Goal: Find specific page/section: Find specific page/section

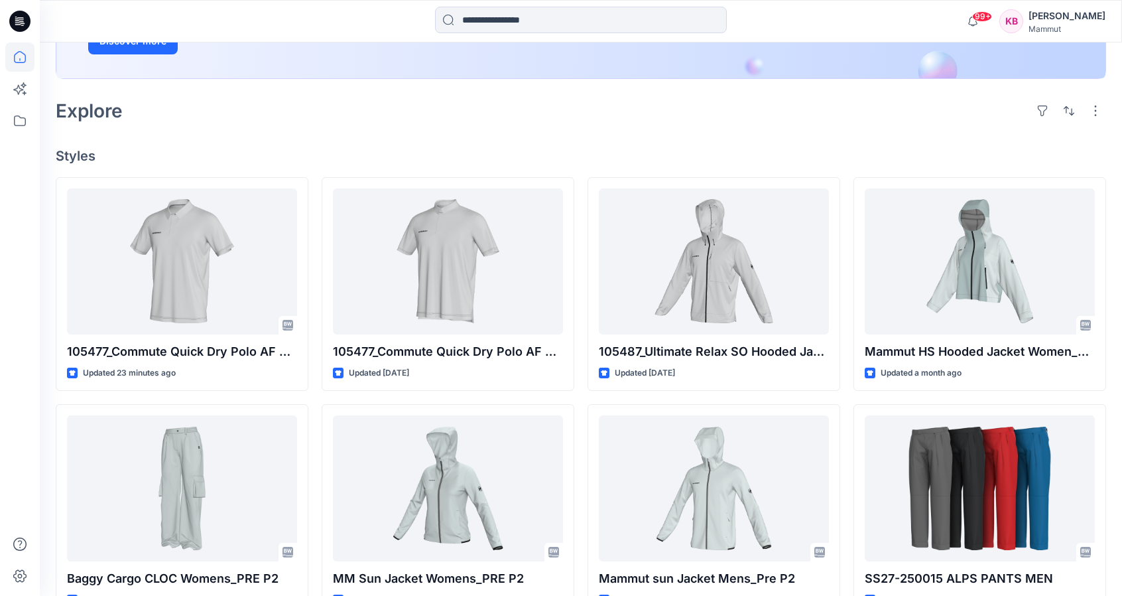
scroll to position [265, 0]
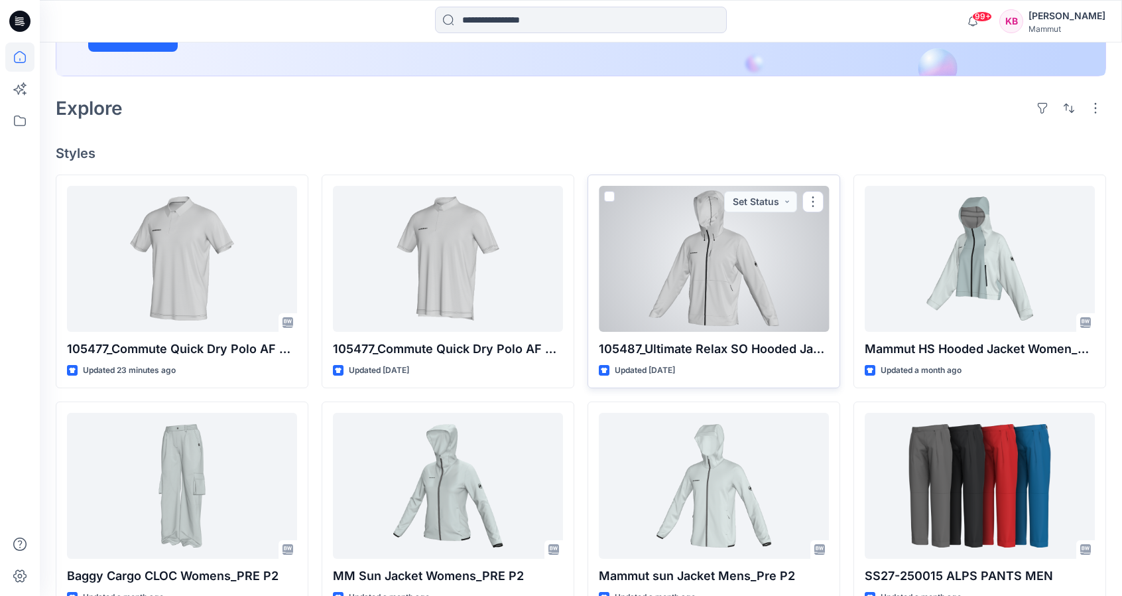
click at [770, 283] on div at bounding box center [714, 259] width 230 height 146
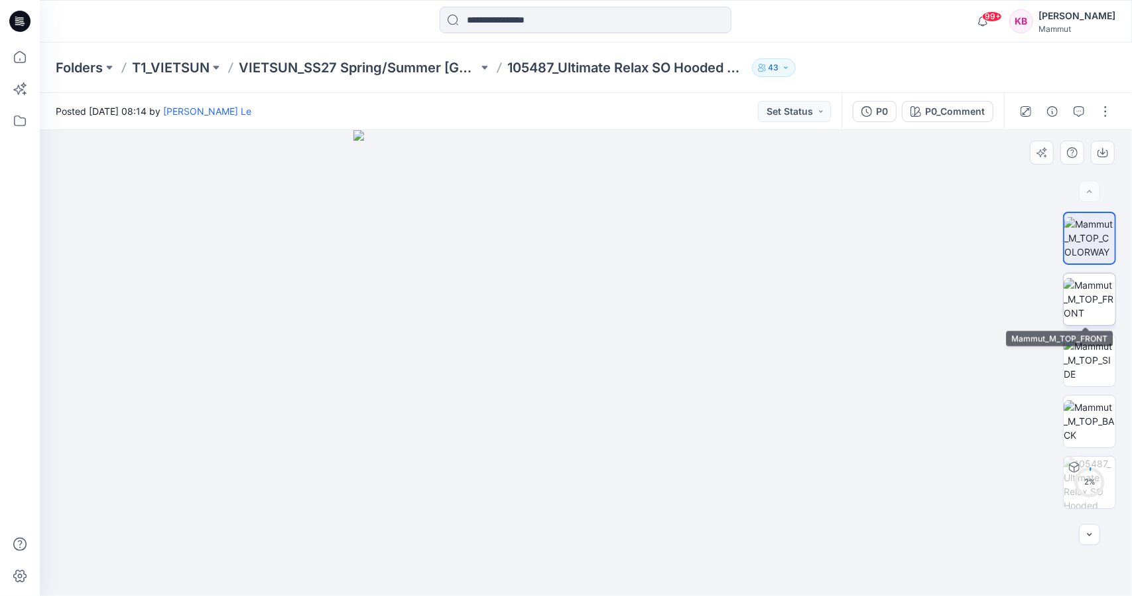
click at [1102, 302] on img at bounding box center [1090, 299] width 52 height 42
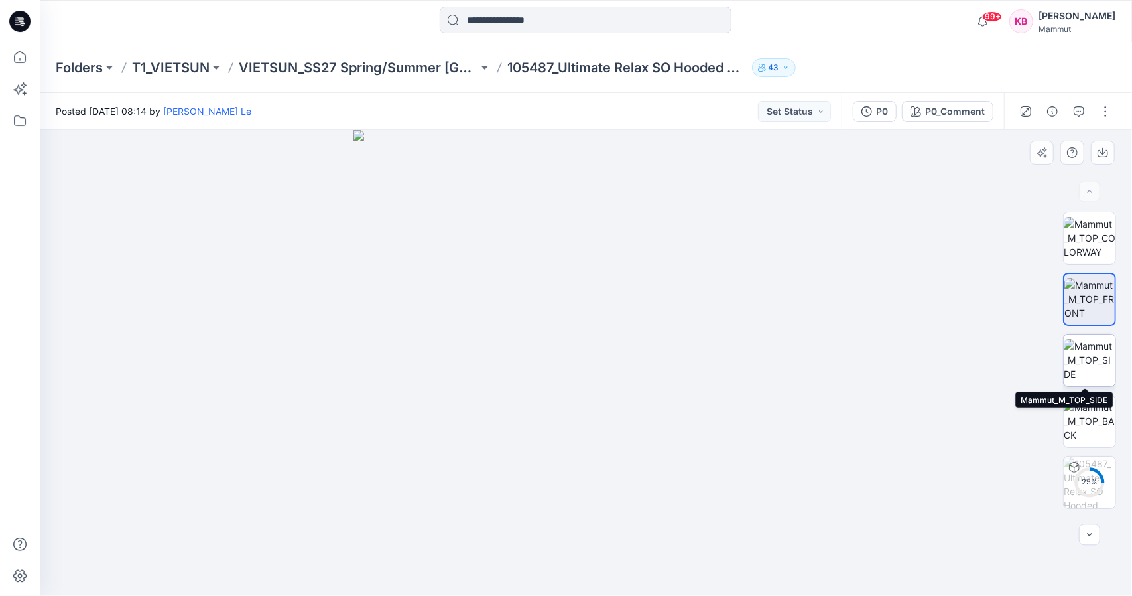
click at [1107, 362] on img at bounding box center [1090, 360] width 52 height 42
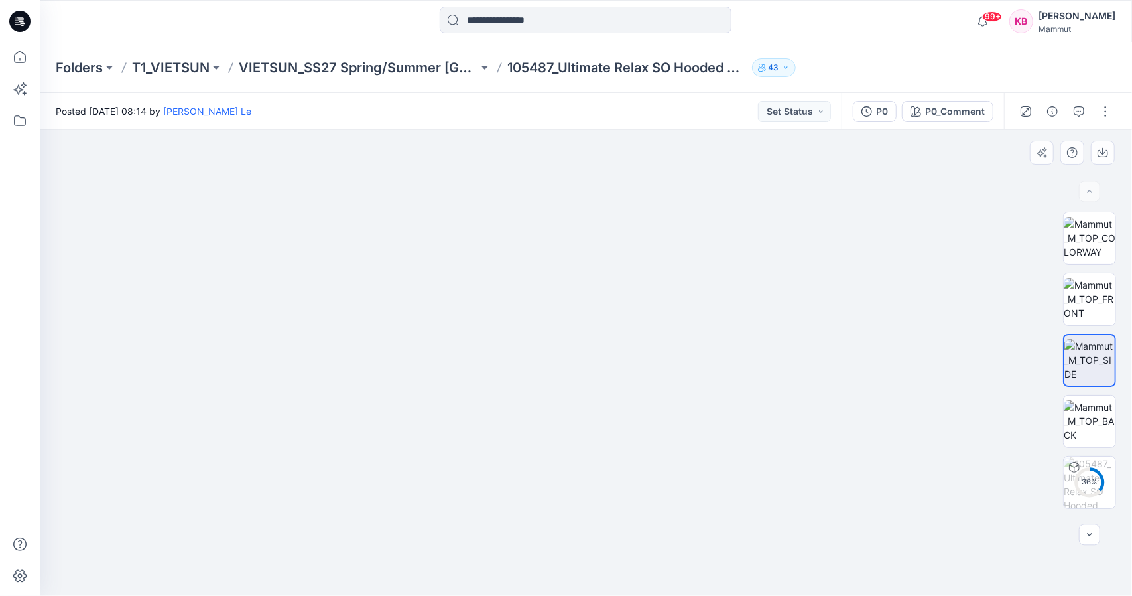
drag, startPoint x: 639, startPoint y: 224, endPoint x: 657, endPoint y: 416, distance: 193.2
click at [657, 416] on img at bounding box center [585, 350] width 897 height 489
click at [1104, 418] on img at bounding box center [1090, 421] width 52 height 42
drag, startPoint x: 625, startPoint y: 352, endPoint x: 616, endPoint y: 275, distance: 76.8
click at [616, 275] on img at bounding box center [586, 270] width 779 height 651
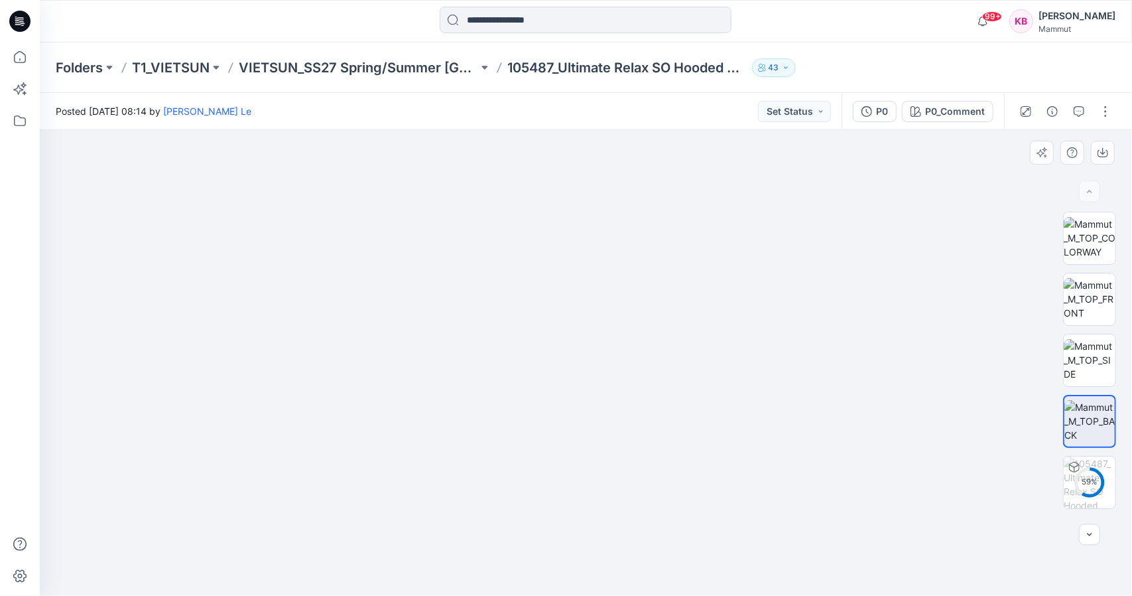
drag, startPoint x: 651, startPoint y: 372, endPoint x: 665, endPoint y: 358, distance: 19.2
click at [665, 358] on img at bounding box center [586, 271] width 692 height 647
drag, startPoint x: 590, startPoint y: 363, endPoint x: 606, endPoint y: 361, distance: 16.0
click at [606, 361] on img at bounding box center [586, 269] width 692 height 651
drag, startPoint x: 555, startPoint y: 301, endPoint x: 612, endPoint y: 307, distance: 57.4
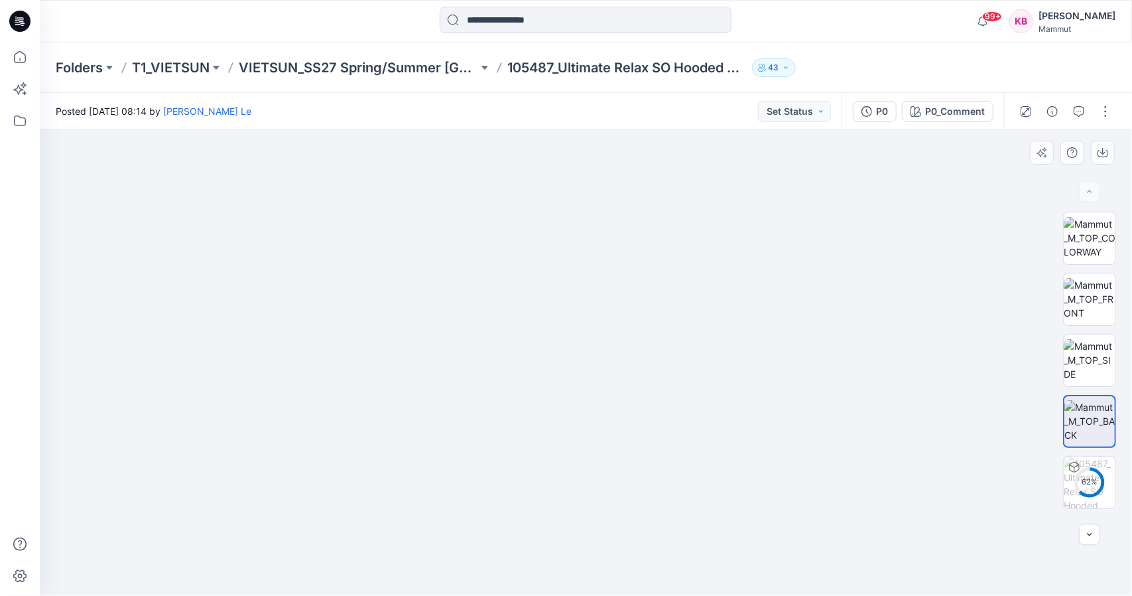
click at [612, 307] on img at bounding box center [586, 273] width 692 height 646
drag, startPoint x: 567, startPoint y: 306, endPoint x: 631, endPoint y: 307, distance: 64.3
click at [631, 307] on img at bounding box center [586, 272] width 692 height 645
drag, startPoint x: 574, startPoint y: 324, endPoint x: 618, endPoint y: 324, distance: 43.8
click at [618, 324] on img at bounding box center [586, 272] width 692 height 645
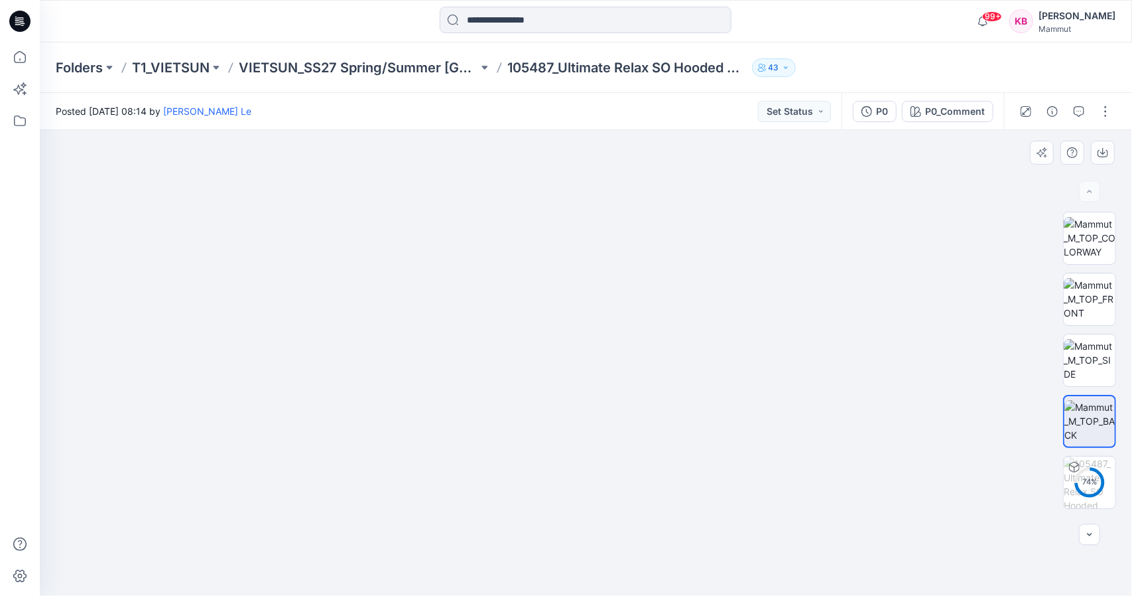
drag, startPoint x: 580, startPoint y: 347, endPoint x: 646, endPoint y: 354, distance: 66.0
click at [646, 354] on img at bounding box center [586, 276] width 692 height 639
click at [687, 303] on img at bounding box center [586, 162] width 995 height 868
drag, startPoint x: 574, startPoint y: 399, endPoint x: 641, endPoint y: 342, distance: 87.6
click at [641, 342] on img at bounding box center [586, 134] width 995 height 923
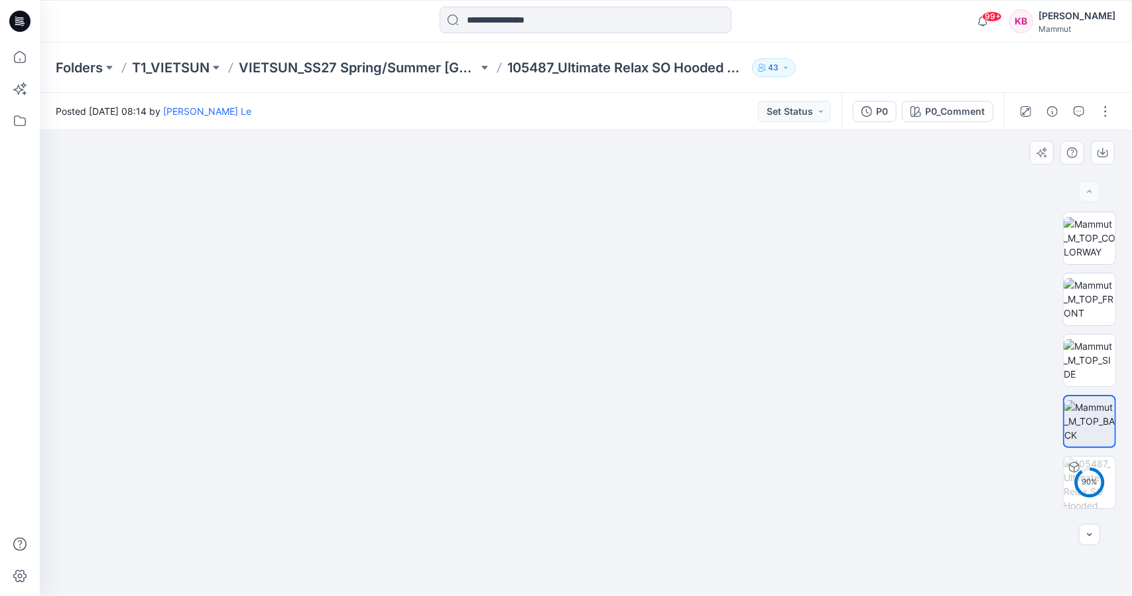
drag, startPoint x: 489, startPoint y: 344, endPoint x: 573, endPoint y: 344, distance: 83.6
click at [573, 344] on img at bounding box center [586, 172] width 909 height 848
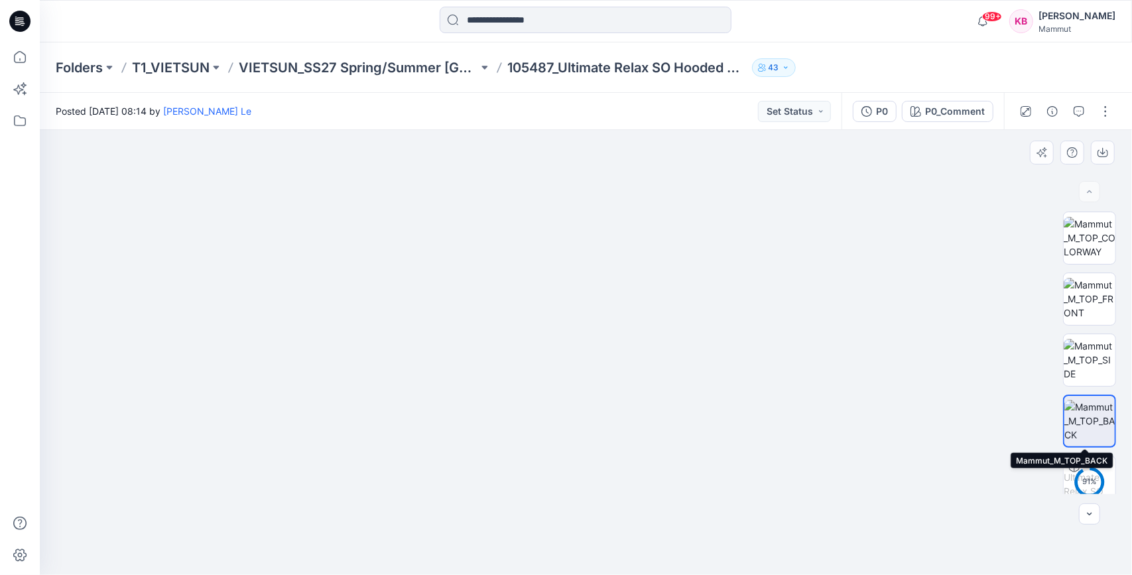
click at [1082, 339] on img at bounding box center [1090, 360] width 52 height 42
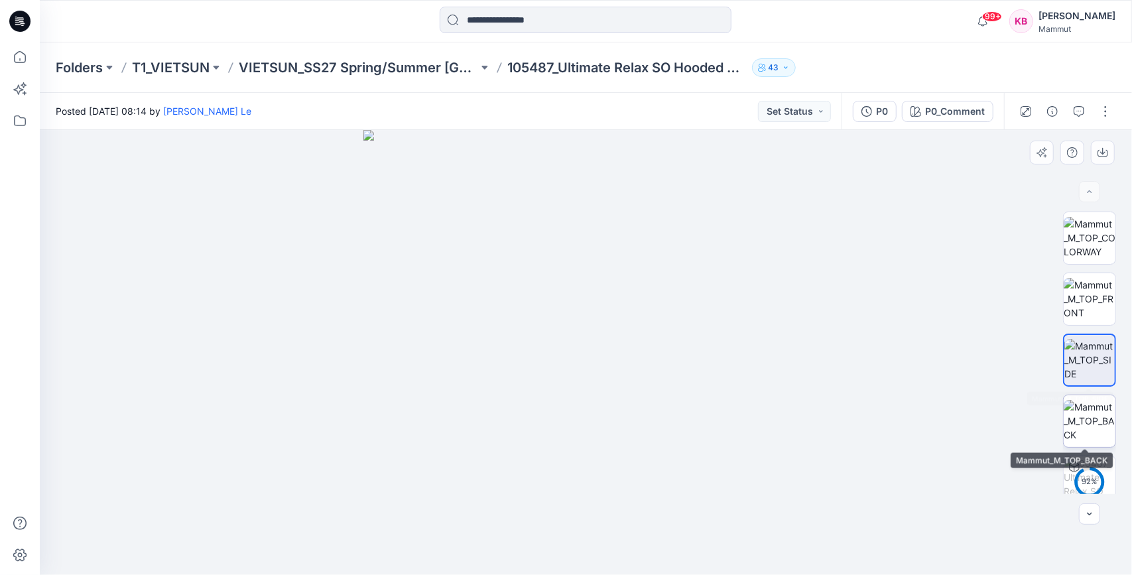
click at [1090, 421] on img at bounding box center [1090, 421] width 52 height 42
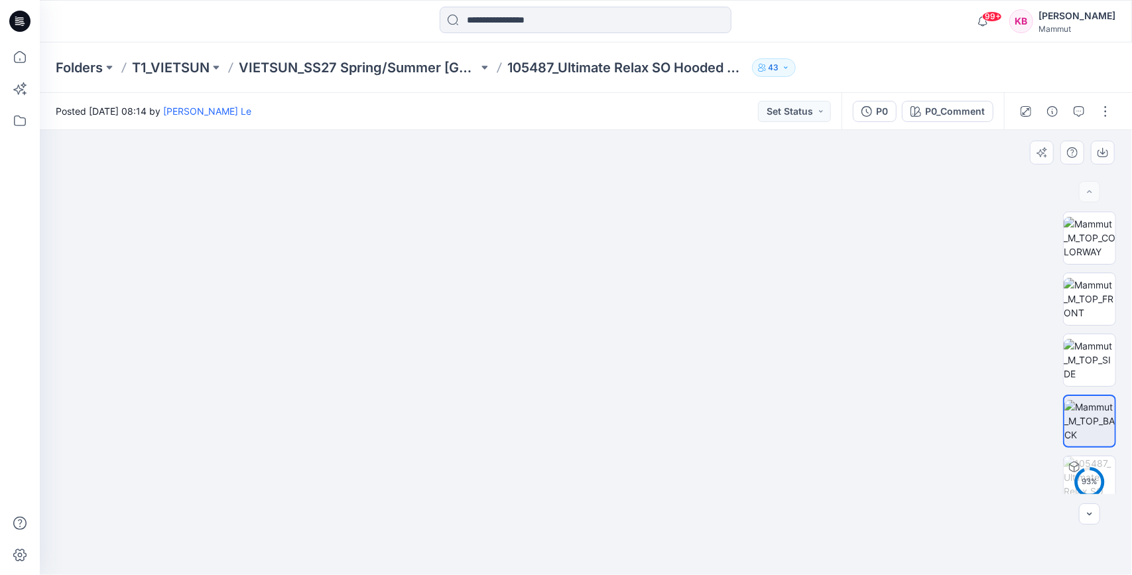
drag, startPoint x: 516, startPoint y: 460, endPoint x: 566, endPoint y: 334, distance: 135.7
click at [614, 379] on img at bounding box center [586, 225] width 805 height 700
drag, startPoint x: 541, startPoint y: 279, endPoint x: 551, endPoint y: 348, distance: 68.9
click at [551, 348] on img at bounding box center [586, 236] width 995 height 679
drag, startPoint x: 643, startPoint y: 464, endPoint x: 650, endPoint y: 255, distance: 209.0
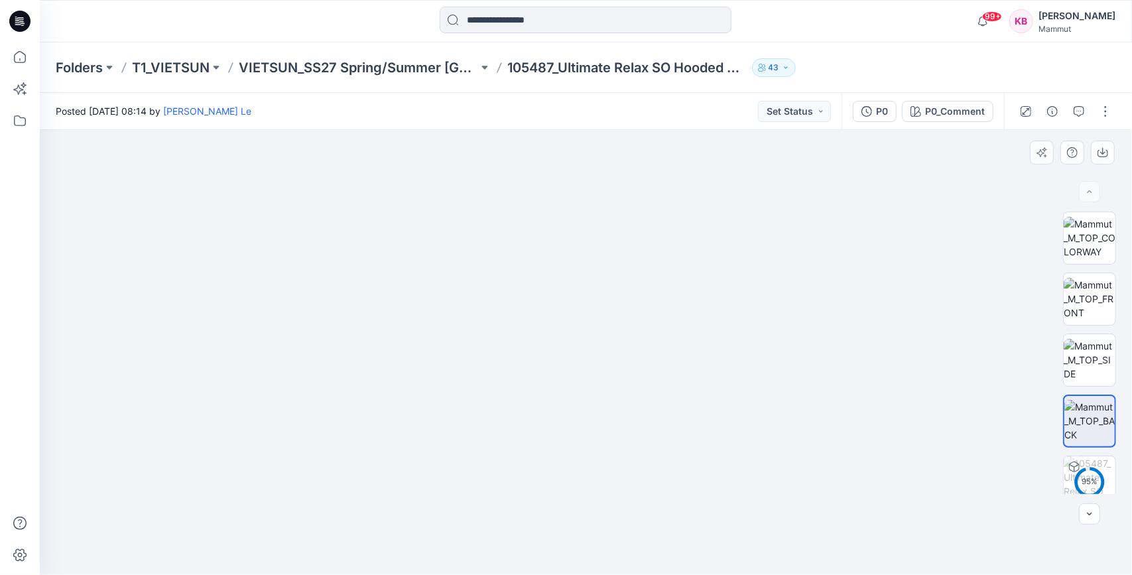
click at [650, 255] on img at bounding box center [586, 132] width 995 height 885
drag, startPoint x: 641, startPoint y: 447, endPoint x: 642, endPoint y: 434, distance: 12.7
click at [642, 434] on img at bounding box center [586, 125] width 995 height 900
drag, startPoint x: 652, startPoint y: 315, endPoint x: 683, endPoint y: 312, distance: 31.3
click at [683, 312] on img at bounding box center [586, 272] width 636 height 608
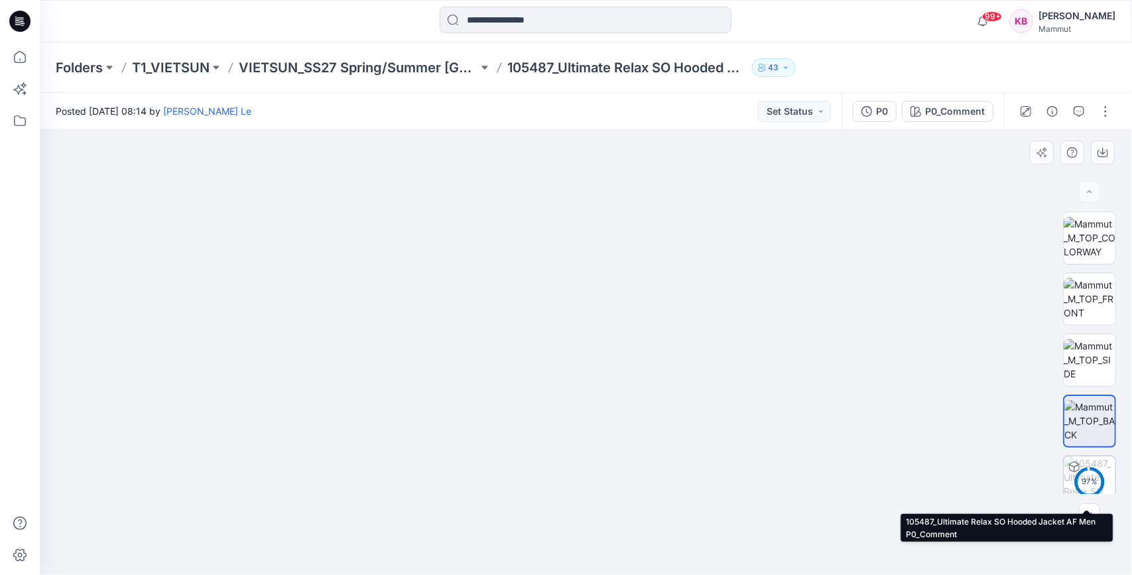
click at [1086, 482] on div "97 %" at bounding box center [1090, 481] width 32 height 11
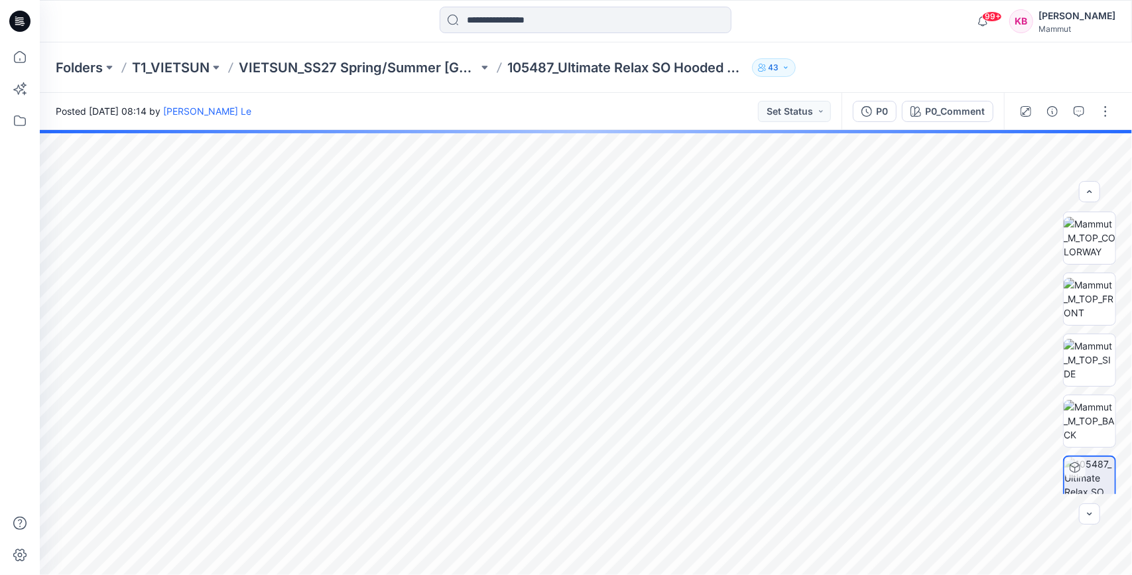
scroll to position [75, 0]
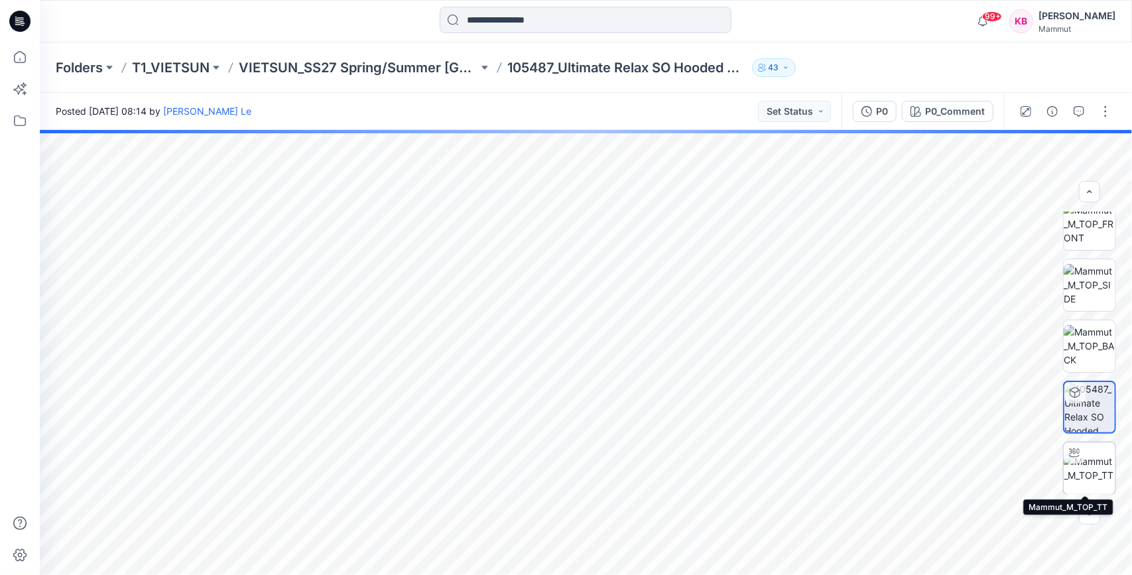
click at [1085, 464] on img at bounding box center [1090, 468] width 52 height 28
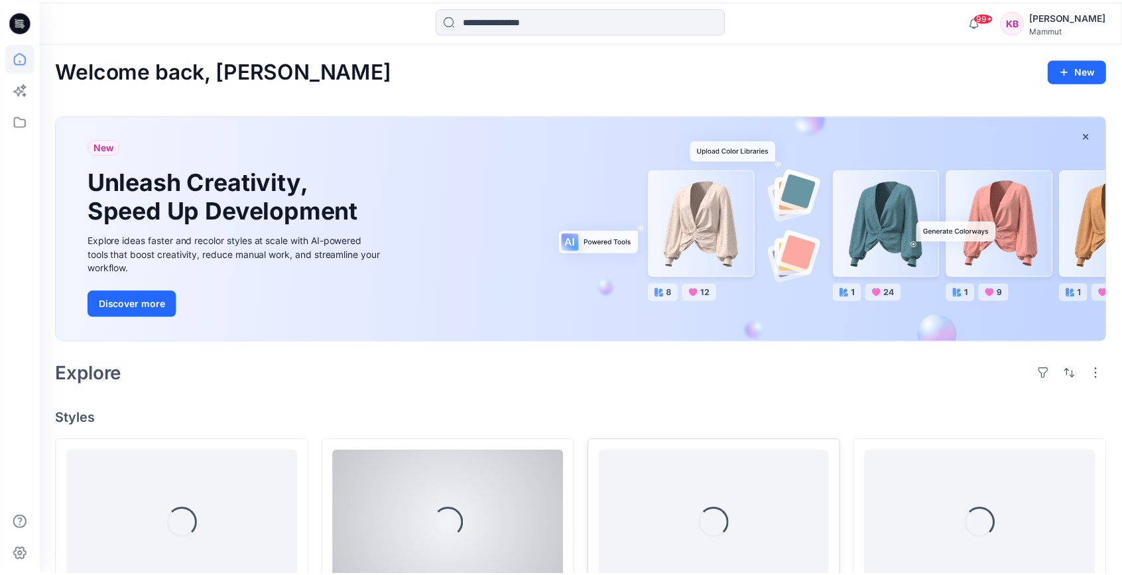
scroll to position [265, 0]
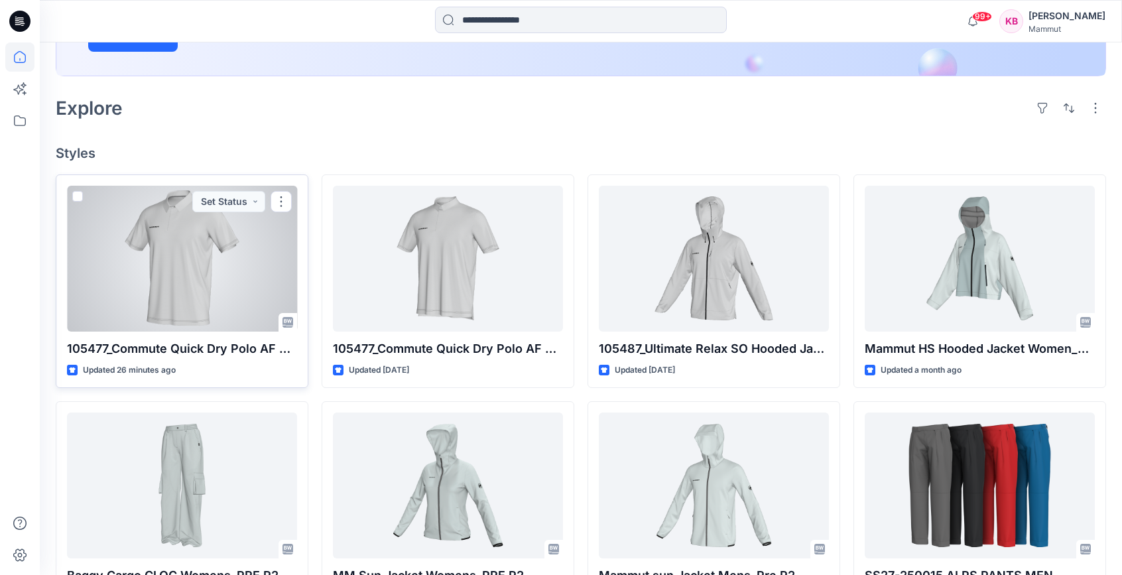
click at [200, 277] on div at bounding box center [182, 259] width 230 height 146
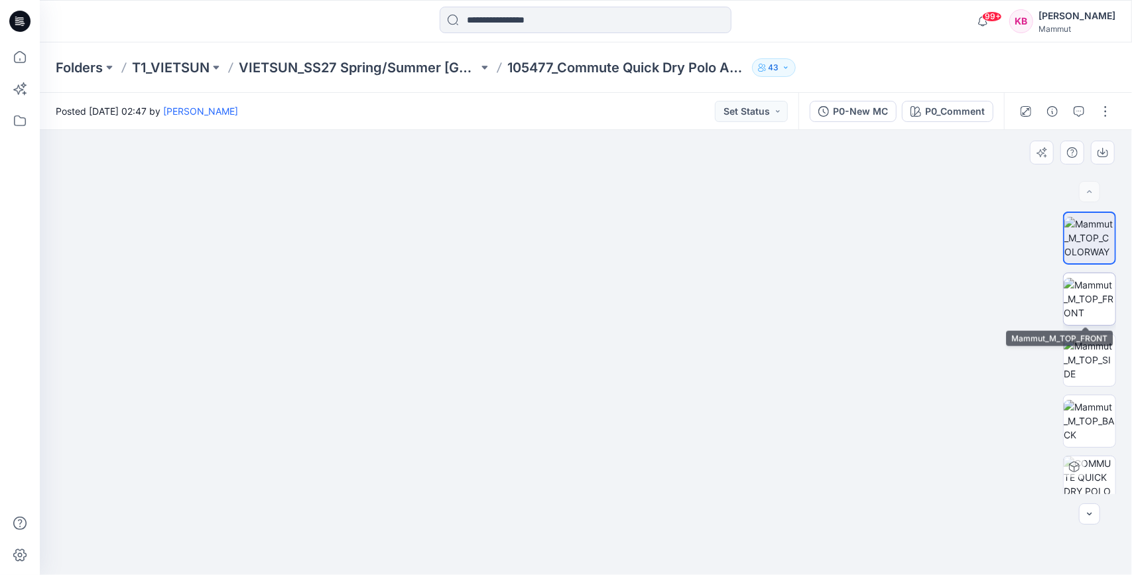
click at [1080, 317] on img at bounding box center [1090, 299] width 52 height 42
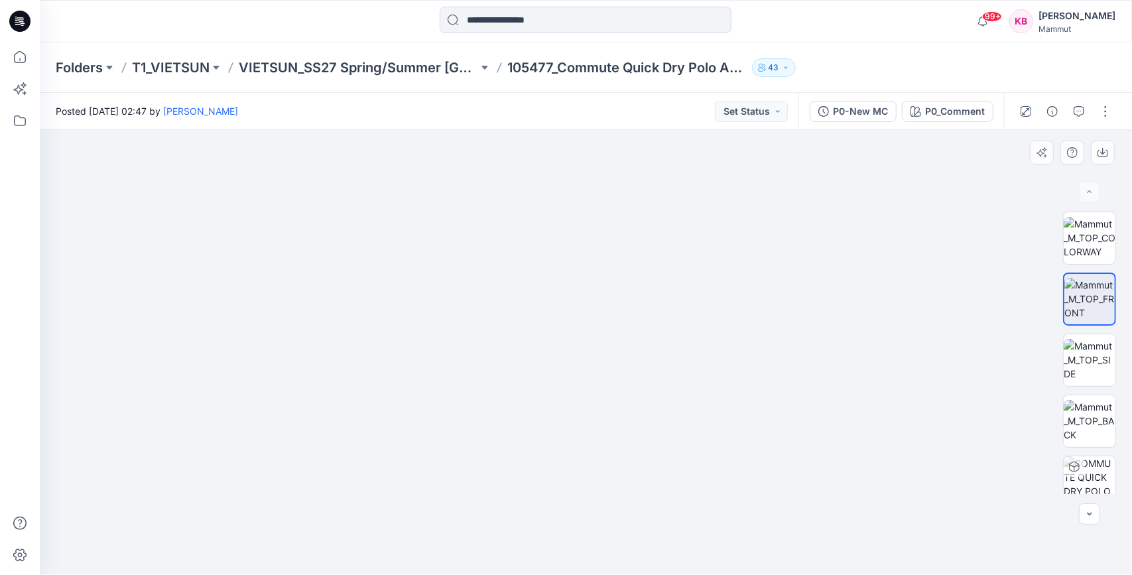
drag, startPoint x: 666, startPoint y: 423, endPoint x: 639, endPoint y: 452, distance: 39.4
click at [639, 452] on img at bounding box center [586, 255] width 894 height 641
drag, startPoint x: 646, startPoint y: 281, endPoint x: 638, endPoint y: 321, distance: 41.2
click at [638, 321] on img at bounding box center [586, 254] width 995 height 644
drag, startPoint x: 738, startPoint y: 360, endPoint x: 645, endPoint y: 363, distance: 92.9
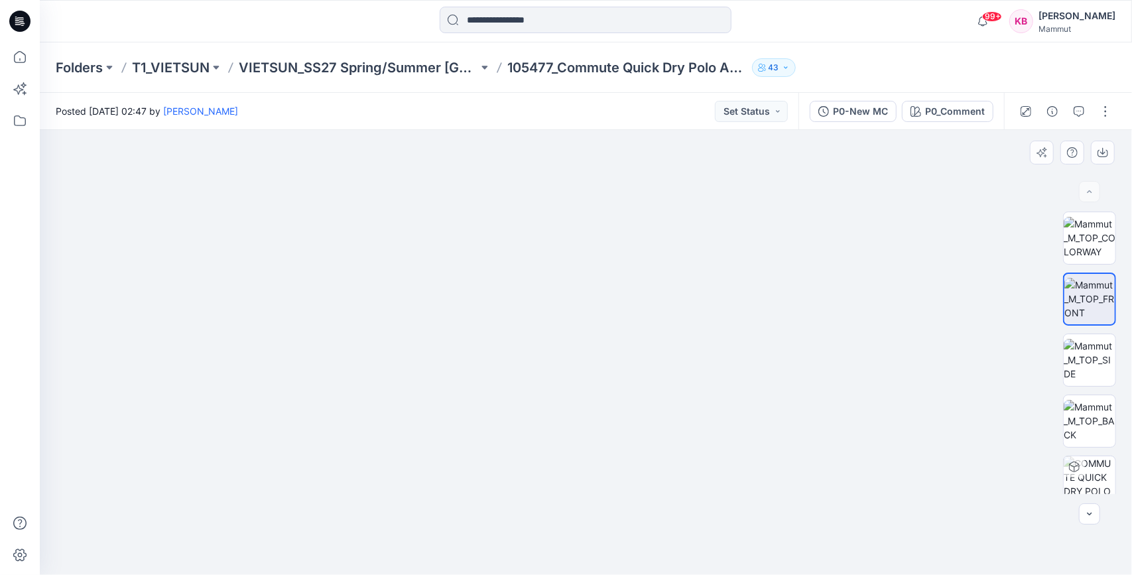
click at [645, 363] on img at bounding box center [586, 255] width 995 height 642
drag, startPoint x: 717, startPoint y: 397, endPoint x: 693, endPoint y: 397, distance: 23.9
click at [693, 397] on img at bounding box center [586, 254] width 995 height 641
drag, startPoint x: 823, startPoint y: 425, endPoint x: 690, endPoint y: 418, distance: 132.9
click at [690, 418] on img at bounding box center [586, 251] width 995 height 649
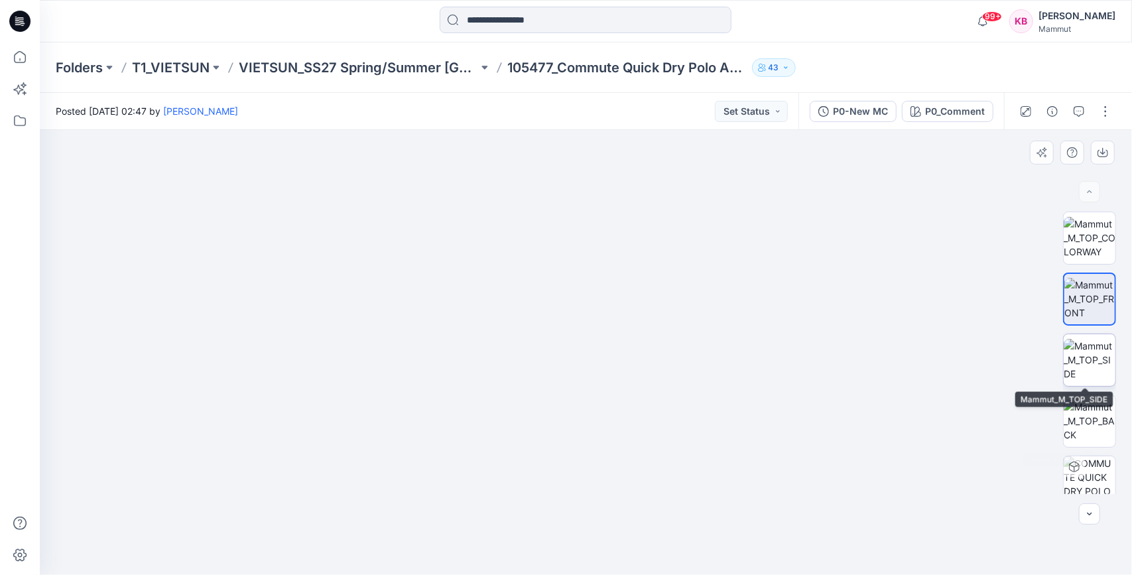
click at [1078, 352] on img at bounding box center [1090, 360] width 52 height 42
drag, startPoint x: 647, startPoint y: 430, endPoint x: 647, endPoint y: 378, distance: 52.4
click at [647, 378] on img at bounding box center [586, 268] width 625 height 616
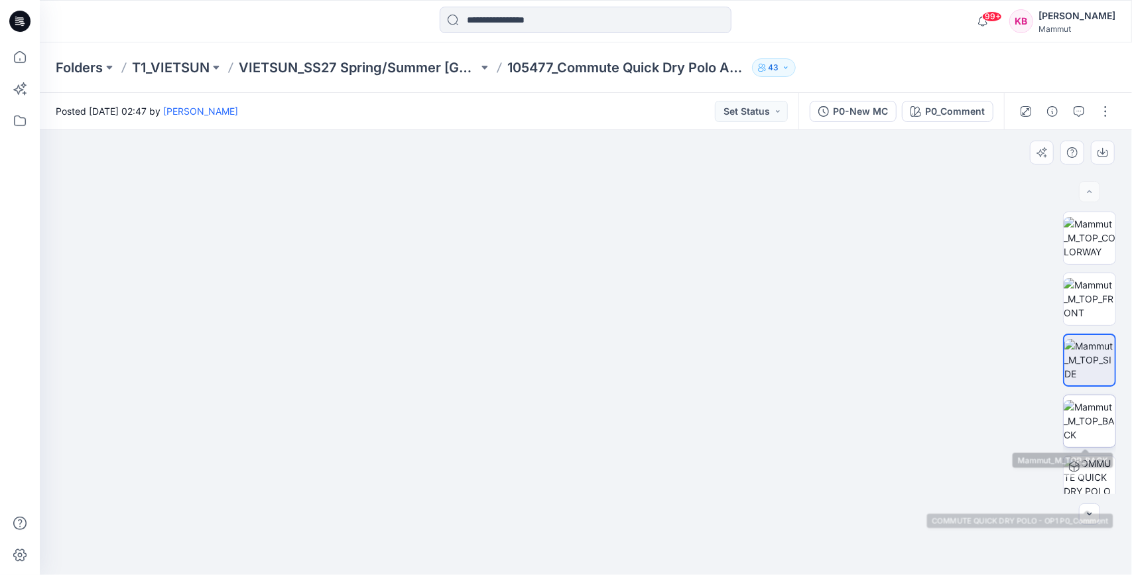
click at [1097, 424] on img at bounding box center [1090, 421] width 52 height 42
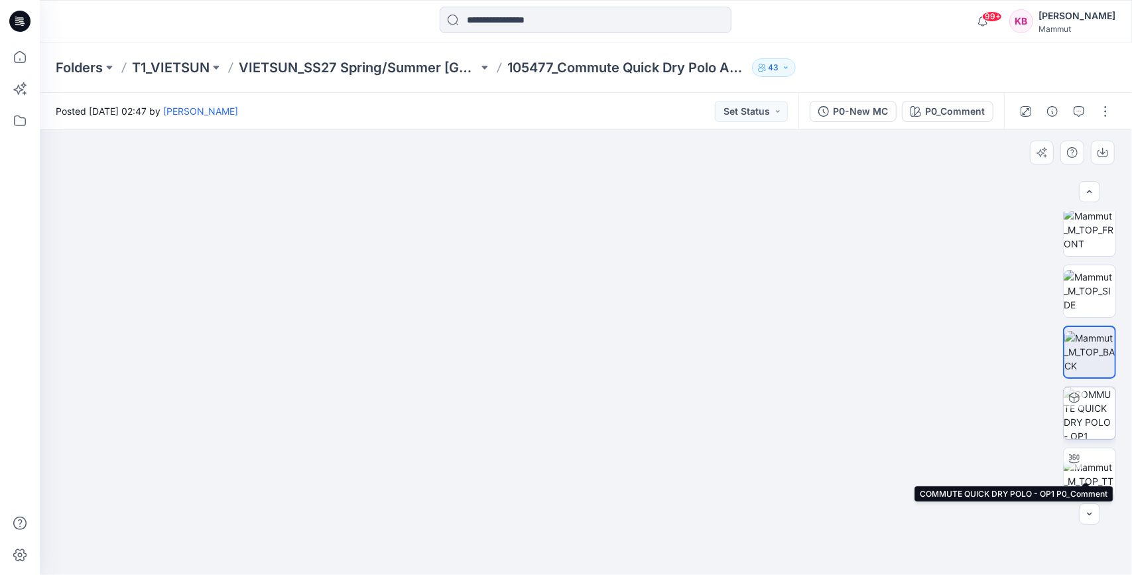
scroll to position [75, 0]
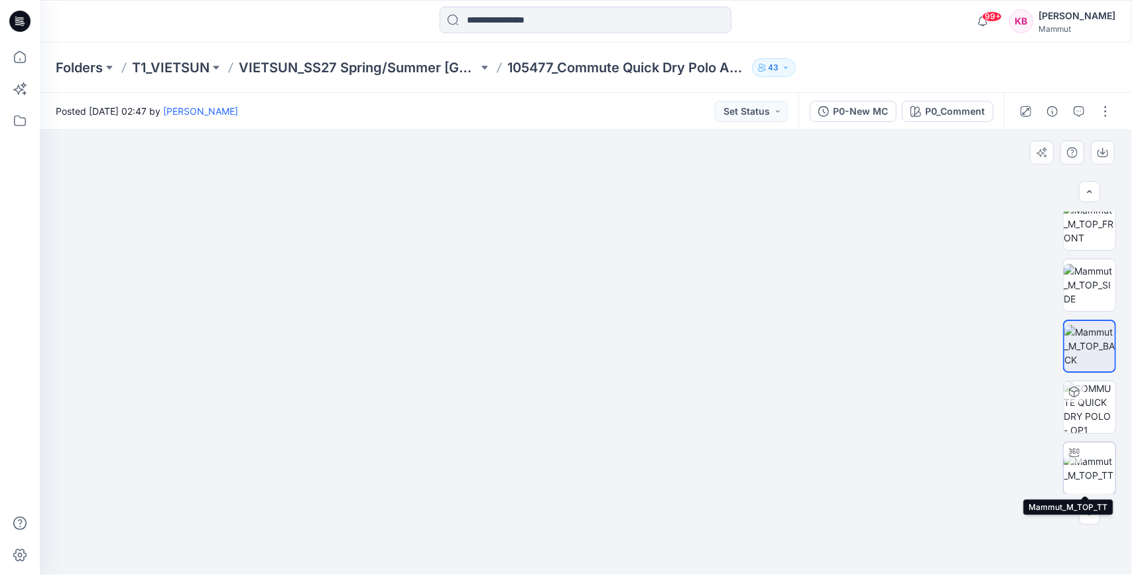
click at [1093, 464] on img at bounding box center [1090, 468] width 52 height 28
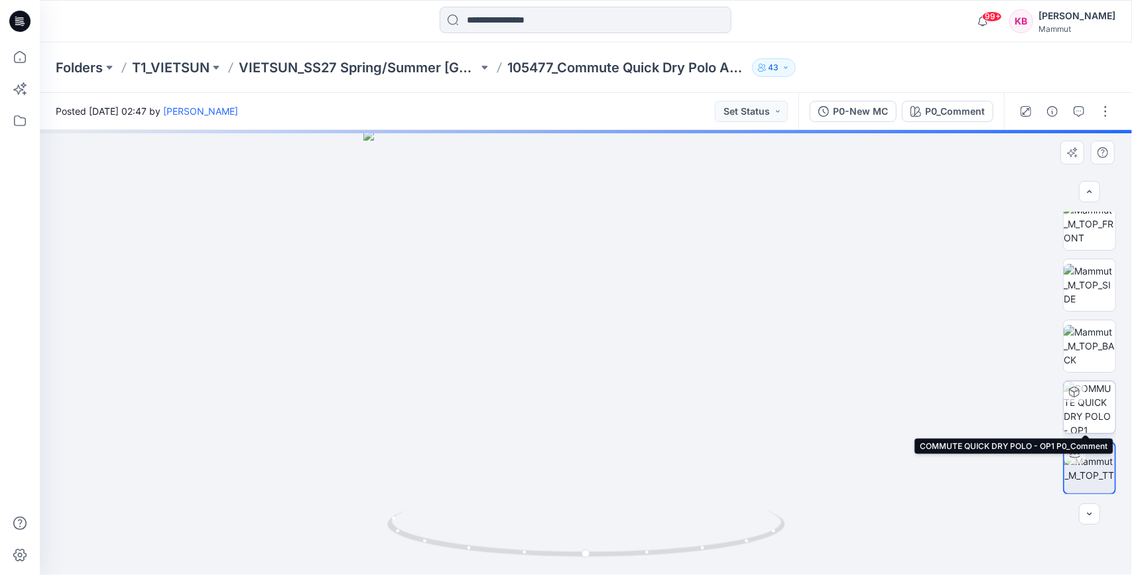
click at [1100, 407] on img at bounding box center [1090, 407] width 52 height 52
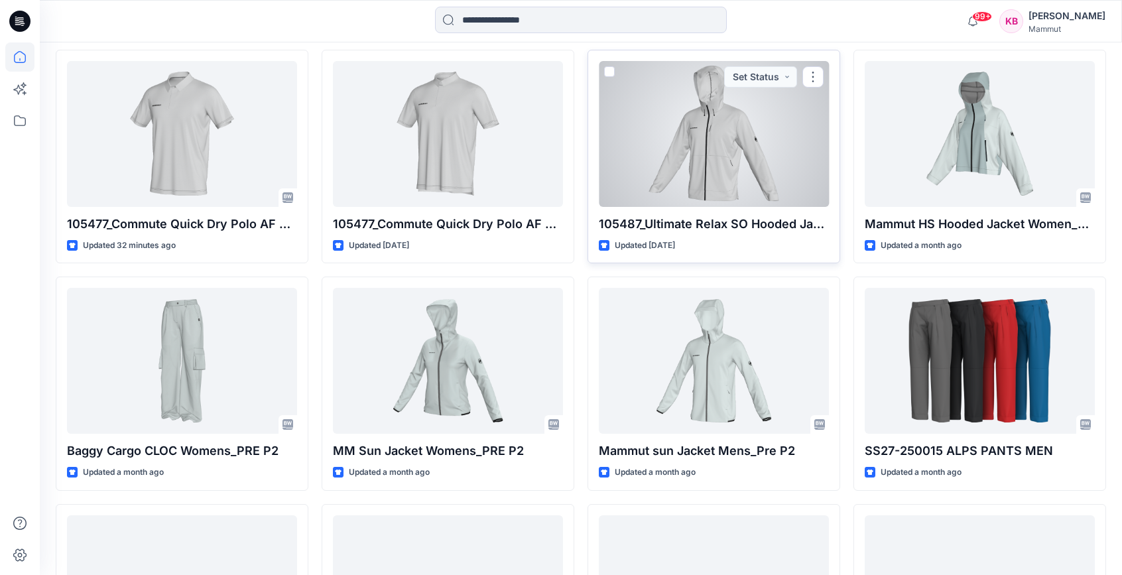
scroll to position [394, 0]
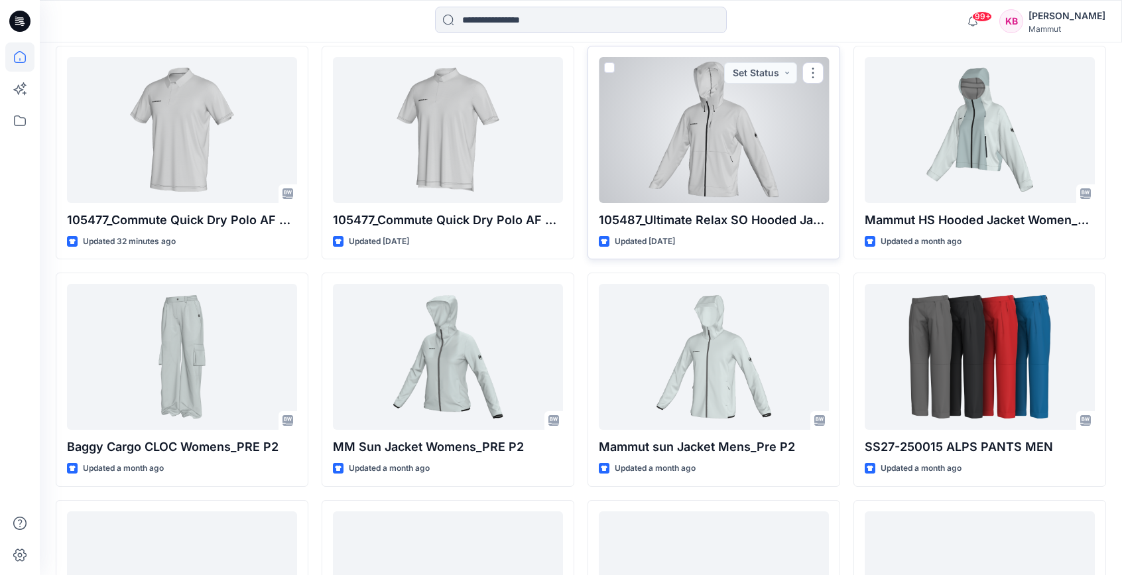
click at [789, 152] on div at bounding box center [714, 130] width 230 height 146
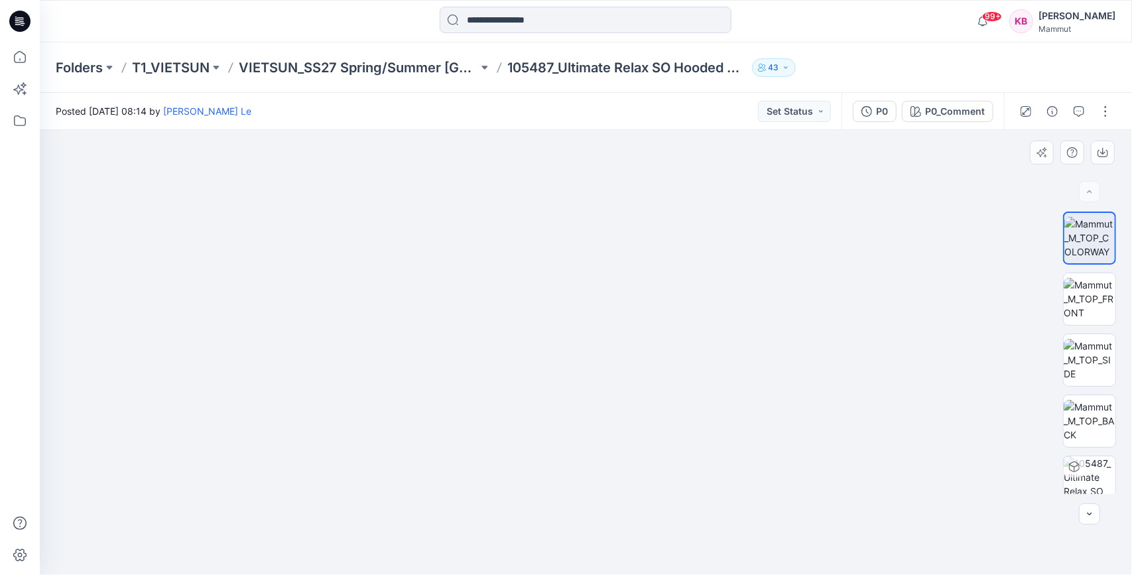
drag, startPoint x: 608, startPoint y: 452, endPoint x: 609, endPoint y: 359, distance: 92.9
click at [609, 359] on img at bounding box center [586, 241] width 714 height 668
click at [1100, 308] on img at bounding box center [1090, 299] width 52 height 42
drag, startPoint x: 626, startPoint y: 224, endPoint x: 635, endPoint y: 448, distance: 225.0
click at [635, 448] on img at bounding box center [586, 328] width 995 height 496
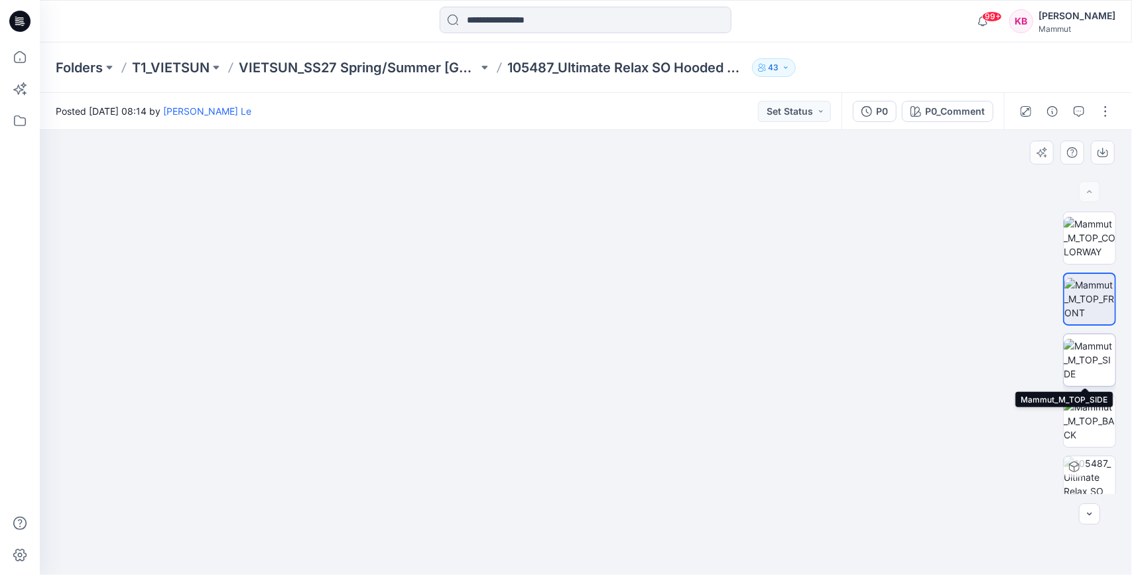
click at [1106, 356] on img at bounding box center [1090, 360] width 52 height 42
drag, startPoint x: 630, startPoint y: 204, endPoint x: 606, endPoint y: 409, distance: 206.4
click at [606, 409] on img at bounding box center [586, 323] width 984 height 504
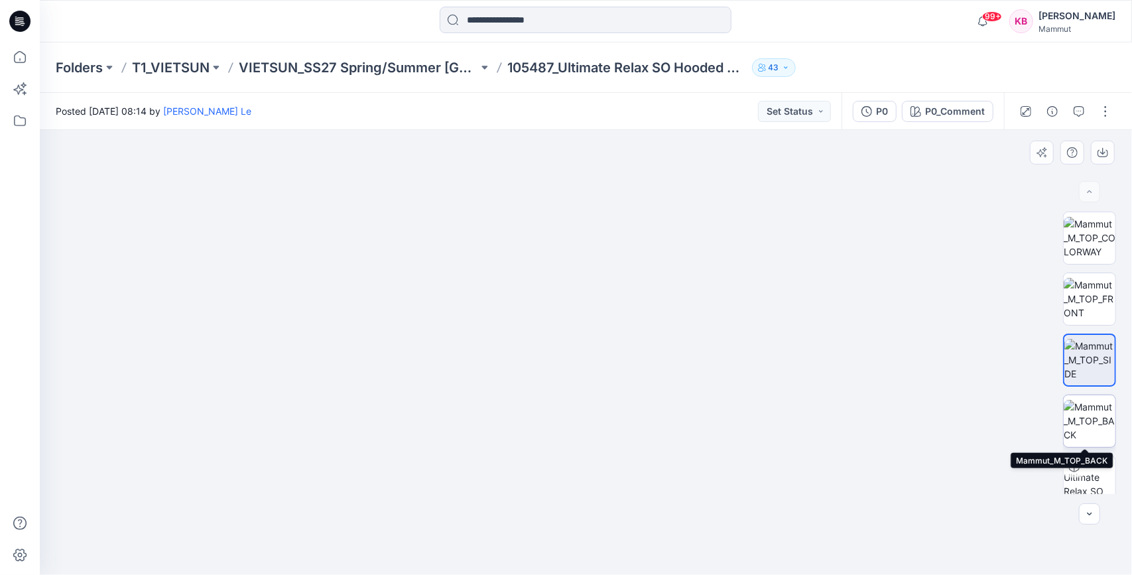
click at [1094, 413] on img at bounding box center [1090, 421] width 52 height 42
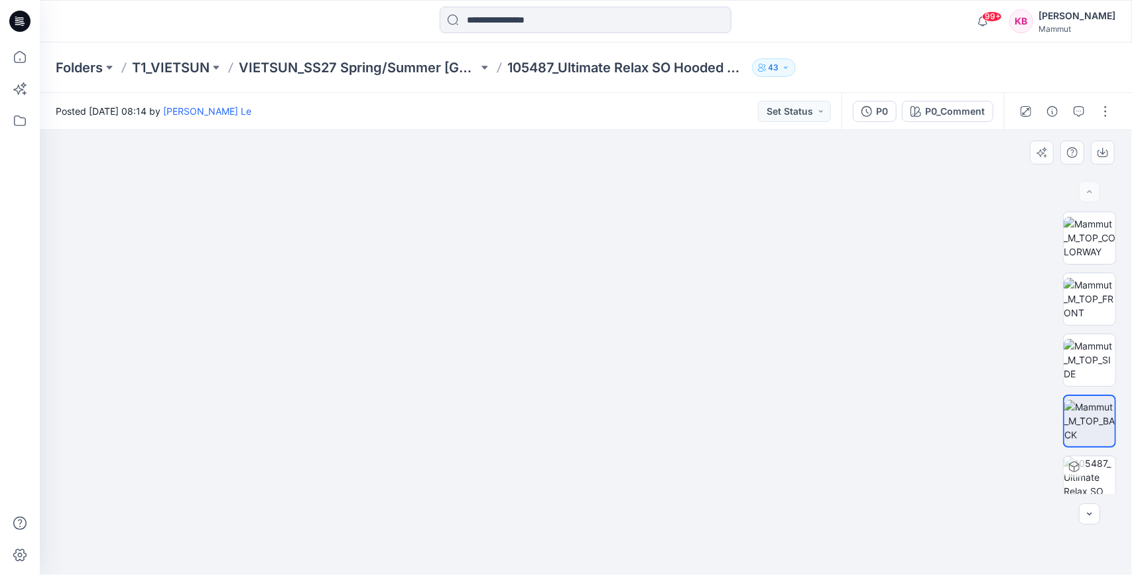
drag, startPoint x: 638, startPoint y: 200, endPoint x: 612, endPoint y: 426, distance: 228.4
click at [612, 426] on img at bounding box center [586, 311] width 995 height 530
drag, startPoint x: 666, startPoint y: 474, endPoint x: 702, endPoint y: 286, distance: 191.7
click at [700, 287] on img at bounding box center [585, 249] width 681 height 651
drag, startPoint x: 844, startPoint y: 295, endPoint x: 818, endPoint y: 452, distance: 159.2
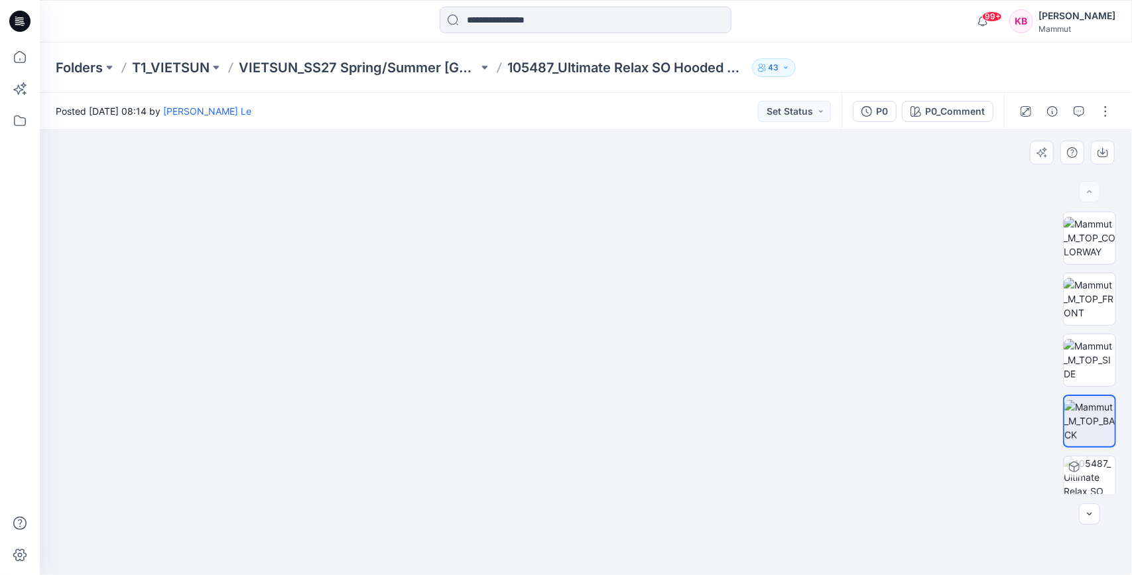
click at [818, 452] on img at bounding box center [585, 327] width 681 height 495
click at [1104, 303] on img at bounding box center [1090, 299] width 52 height 42
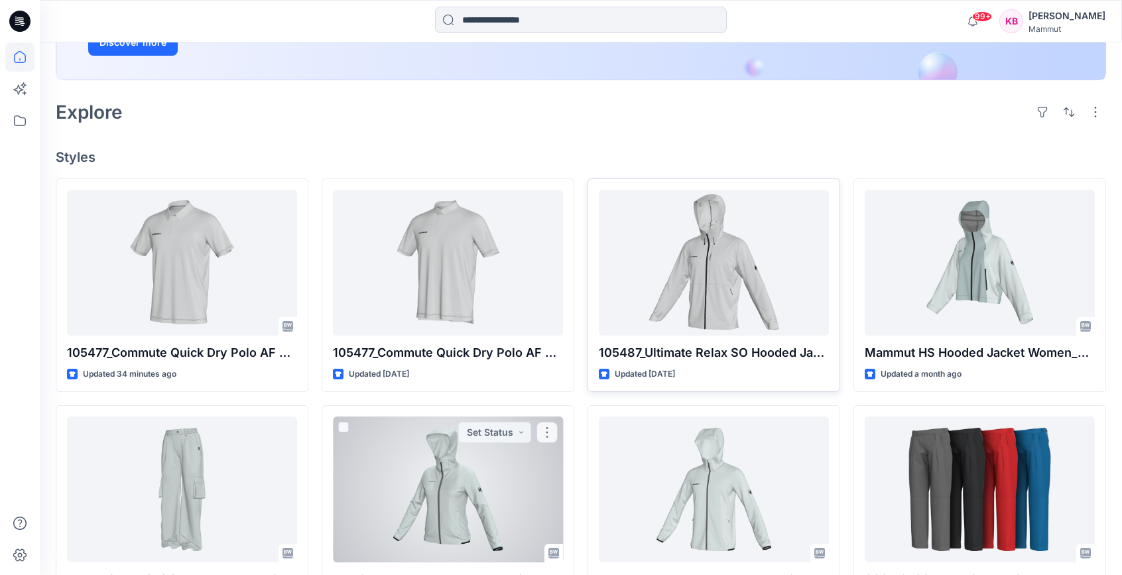
scroll to position [265, 0]
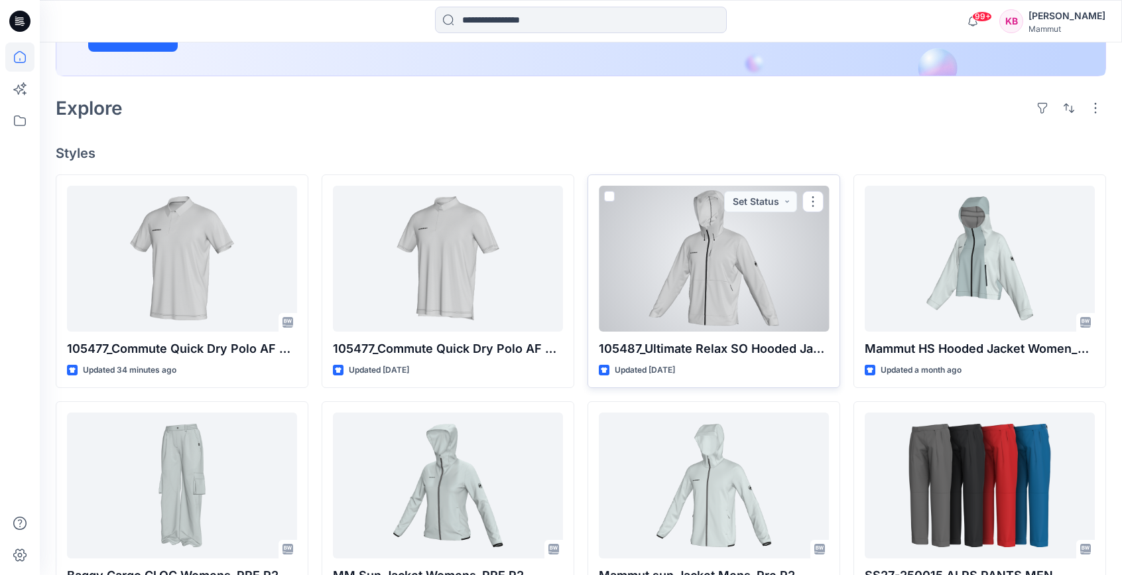
click at [734, 241] on div at bounding box center [714, 259] width 230 height 146
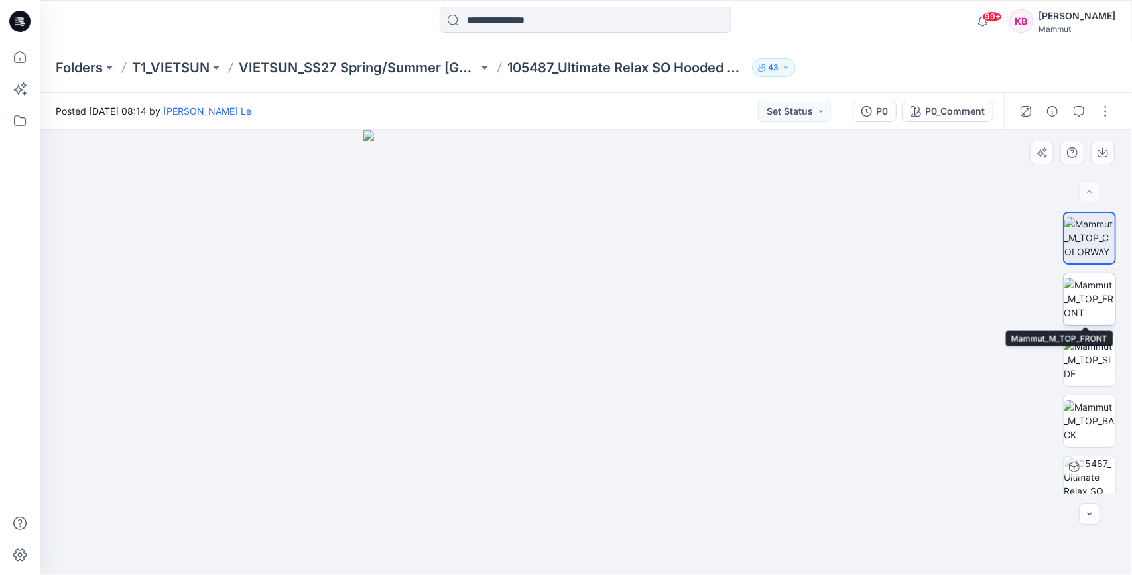
click at [1106, 304] on img at bounding box center [1090, 299] width 52 height 42
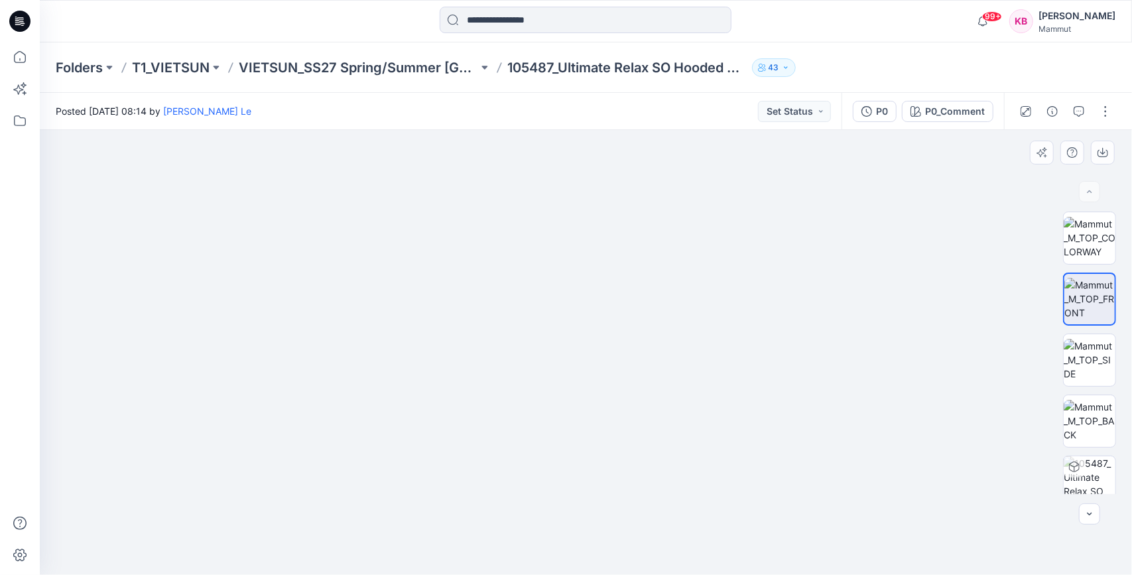
drag, startPoint x: 737, startPoint y: 436, endPoint x: 641, endPoint y: 309, distance: 159.1
click at [641, 309] on img at bounding box center [586, 127] width 984 height 895
drag, startPoint x: 647, startPoint y: 242, endPoint x: 633, endPoint y: 417, distance: 175.0
click at [633, 417] on img at bounding box center [586, 228] width 995 height 693
click at [1090, 421] on img at bounding box center [1090, 421] width 52 height 42
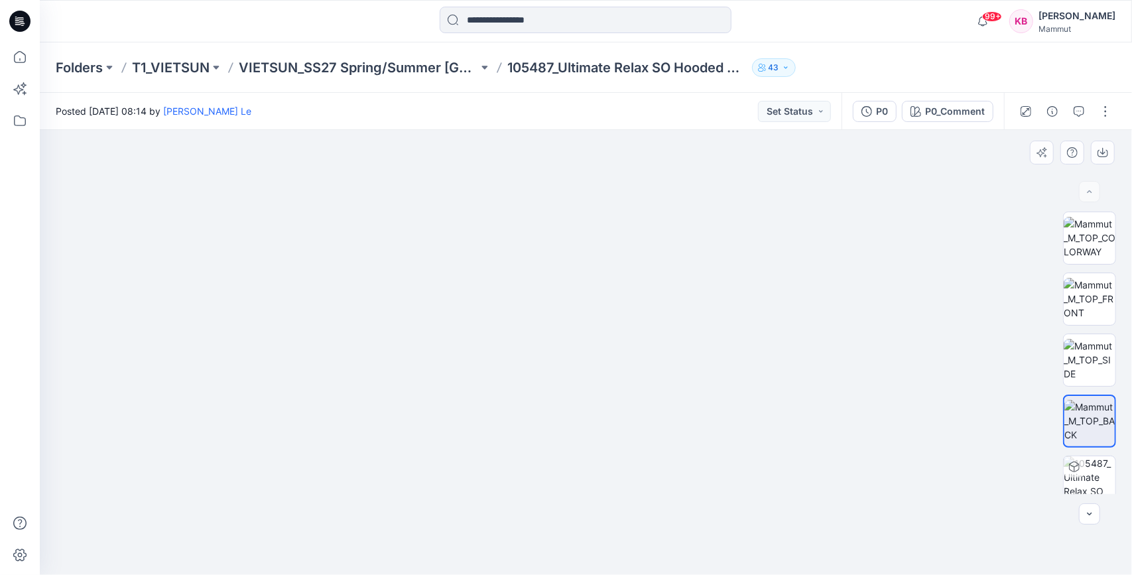
drag, startPoint x: 682, startPoint y: 409, endPoint x: 713, endPoint y: 296, distance: 116.8
click at [713, 296] on img at bounding box center [585, 237] width 681 height 676
drag, startPoint x: 715, startPoint y: 257, endPoint x: 700, endPoint y: 327, distance: 71.8
click at [700, 327] on img at bounding box center [585, 272] width 681 height 606
drag, startPoint x: 656, startPoint y: 196, endPoint x: 651, endPoint y: 428, distance: 232.9
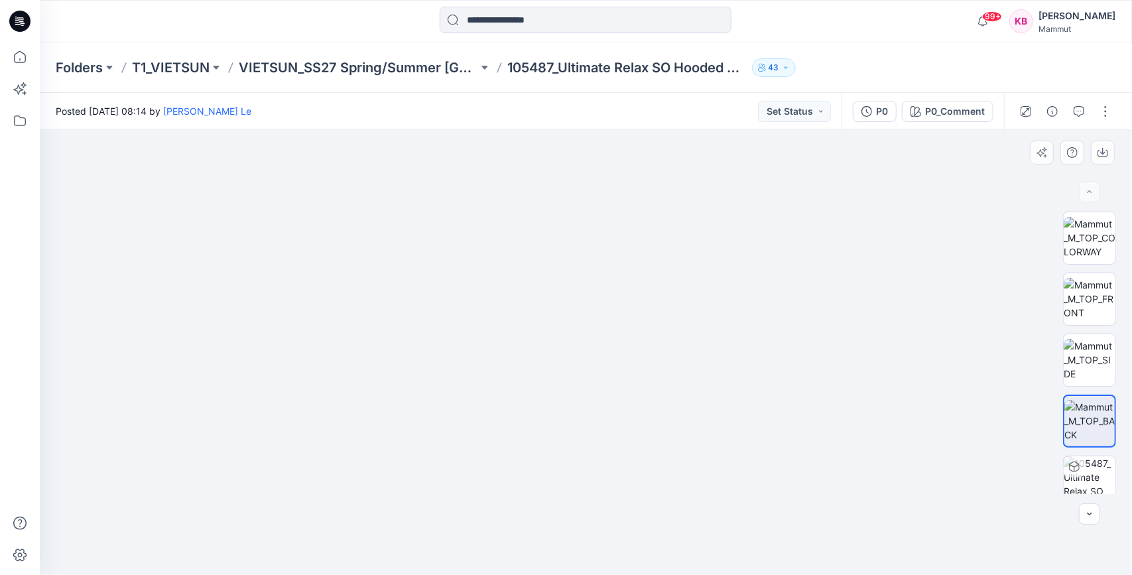
drag, startPoint x: 572, startPoint y: 248, endPoint x: 818, endPoint y: 324, distance: 258.3
click at [633, 251] on img at bounding box center [586, 320] width 995 height 509
click at [1095, 359] on img at bounding box center [1090, 360] width 52 height 42
drag, startPoint x: 626, startPoint y: 263, endPoint x: 564, endPoint y: 487, distance: 232.7
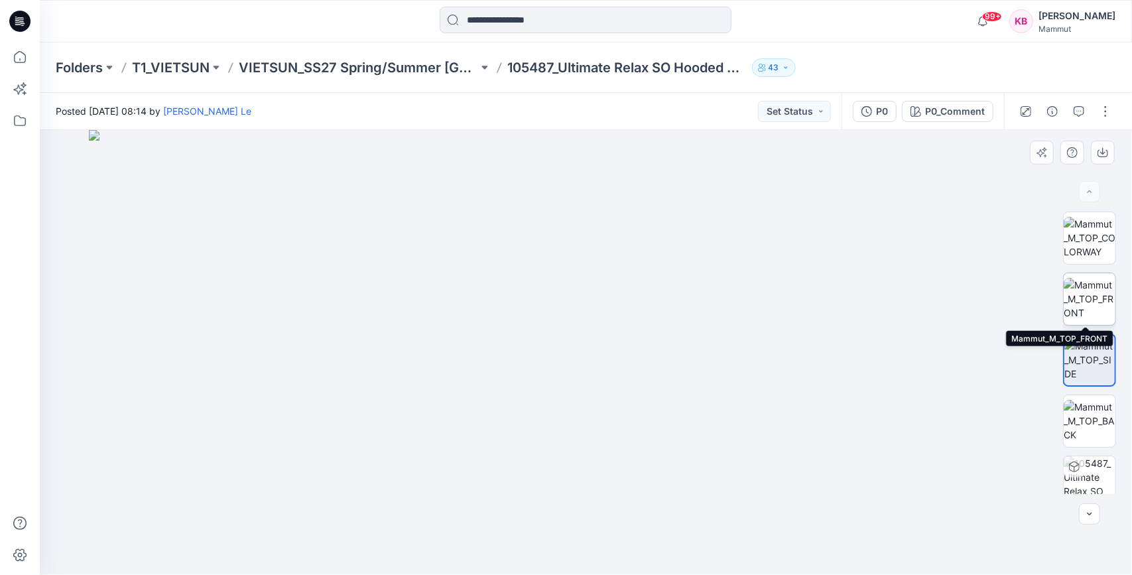
click at [1081, 303] on img at bounding box center [1090, 299] width 52 height 42
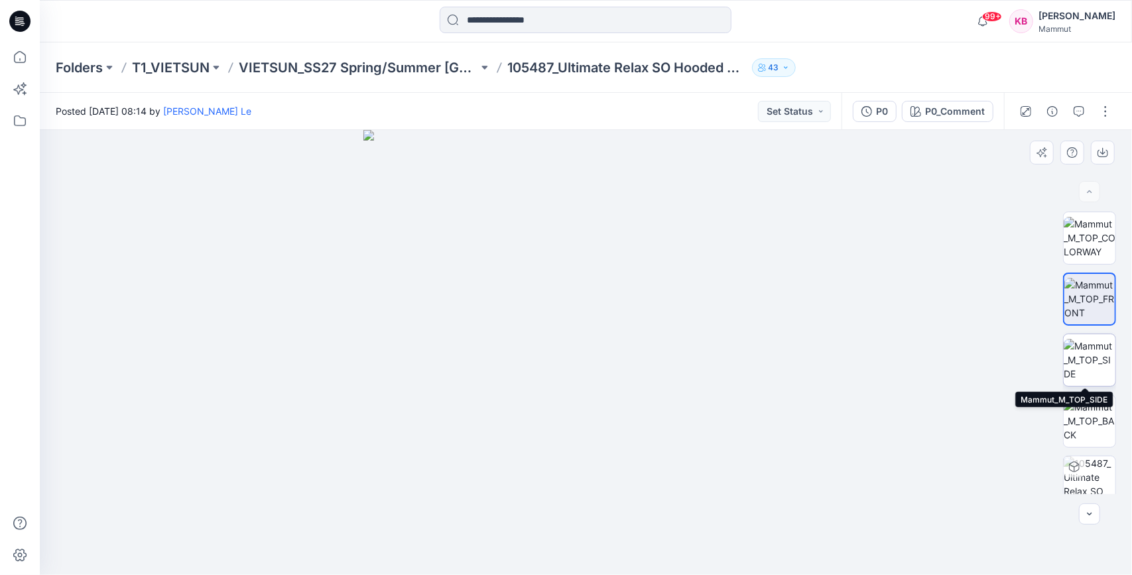
click at [1075, 346] on img at bounding box center [1090, 360] width 52 height 42
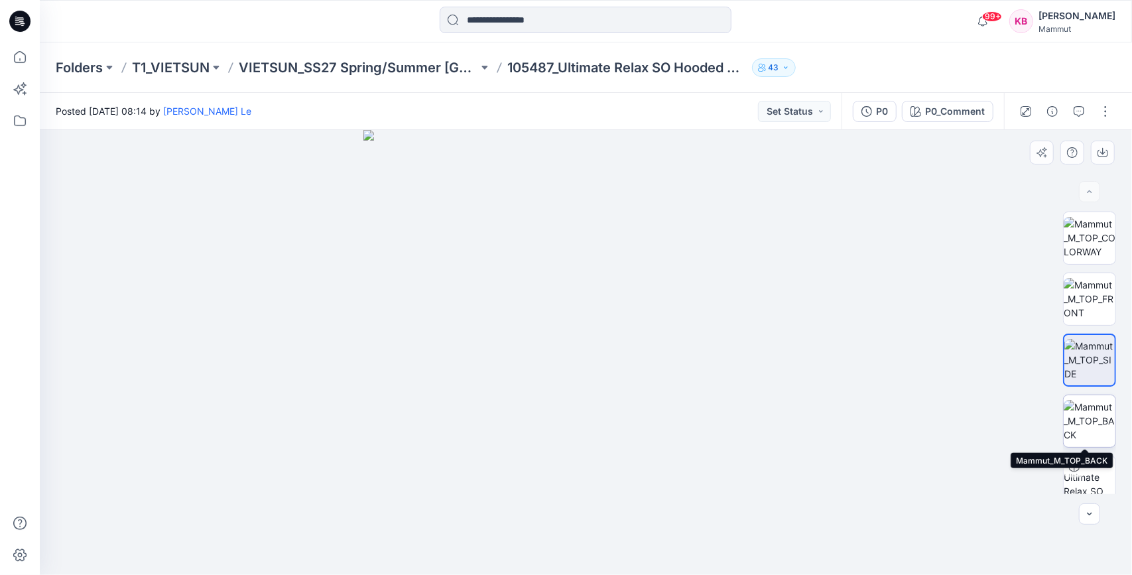
click at [1088, 404] on img at bounding box center [1090, 421] width 52 height 42
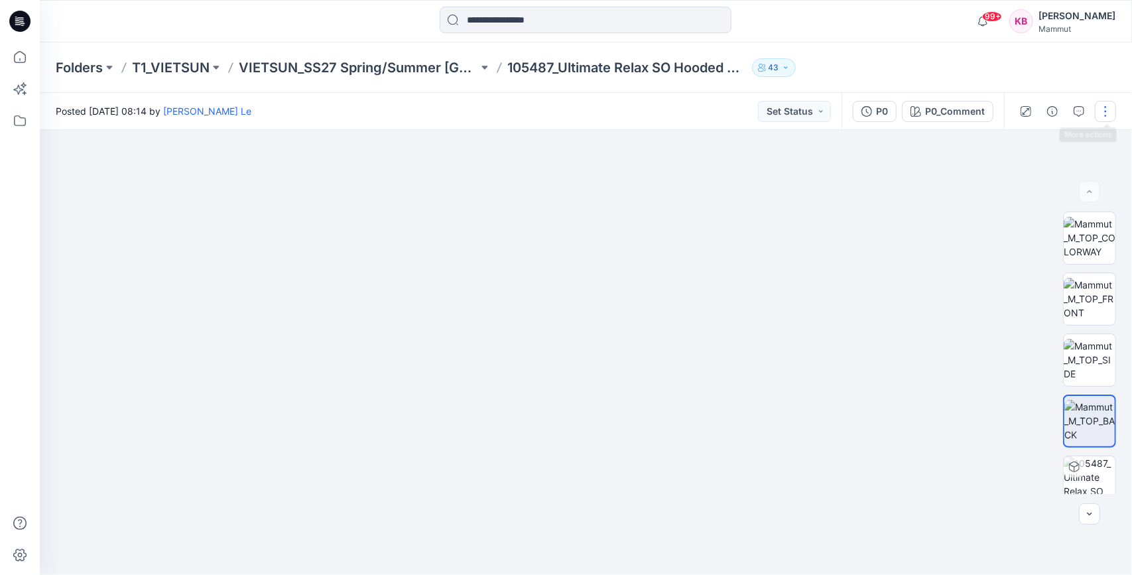
click at [1107, 109] on button "button" at bounding box center [1105, 111] width 21 height 21
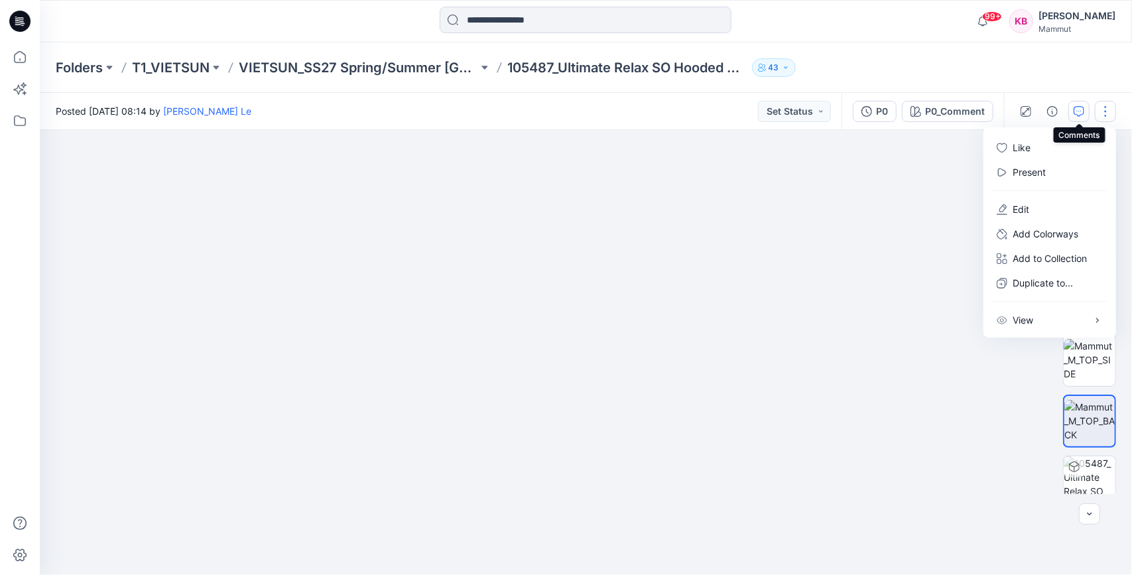
click at [1074, 104] on button "button" at bounding box center [1079, 111] width 21 height 21
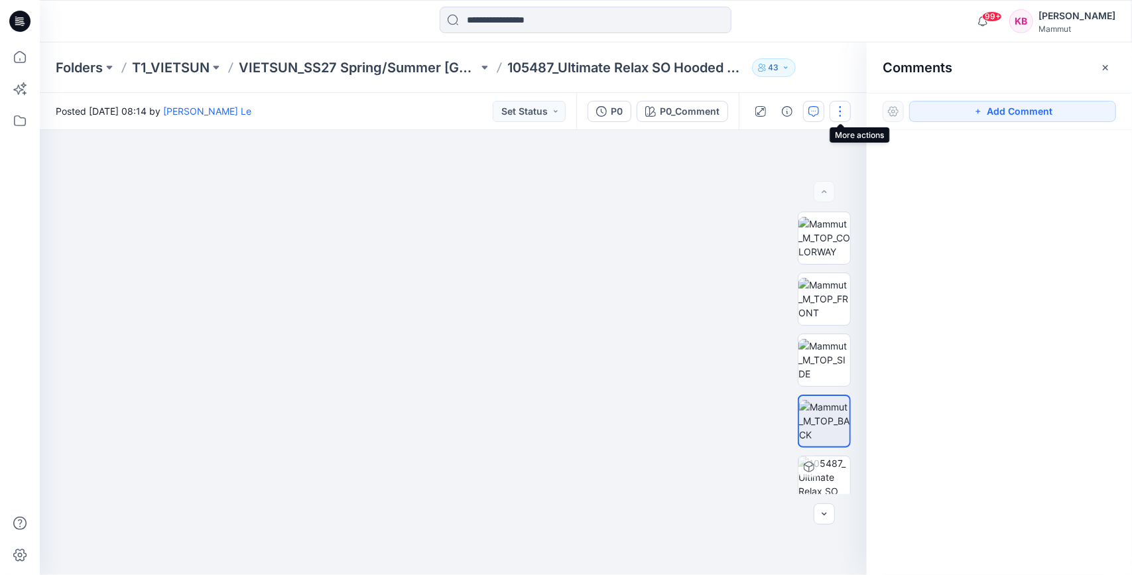
click at [840, 111] on button "button" at bounding box center [840, 111] width 21 height 21
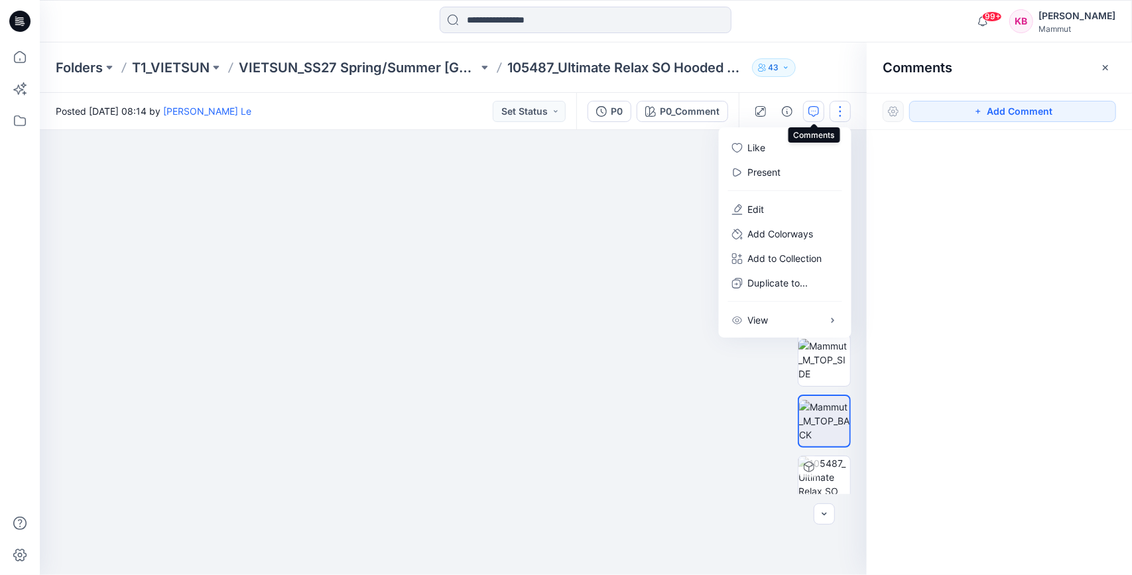
click at [816, 112] on icon "button" at bounding box center [814, 111] width 11 height 11
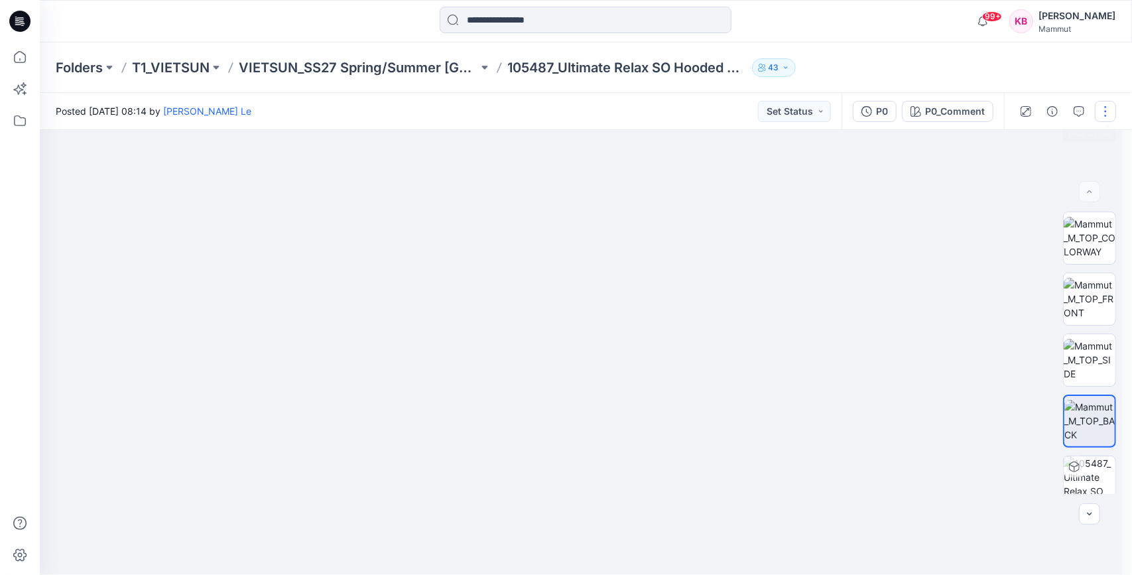
click at [1105, 108] on button "button" at bounding box center [1105, 111] width 21 height 21
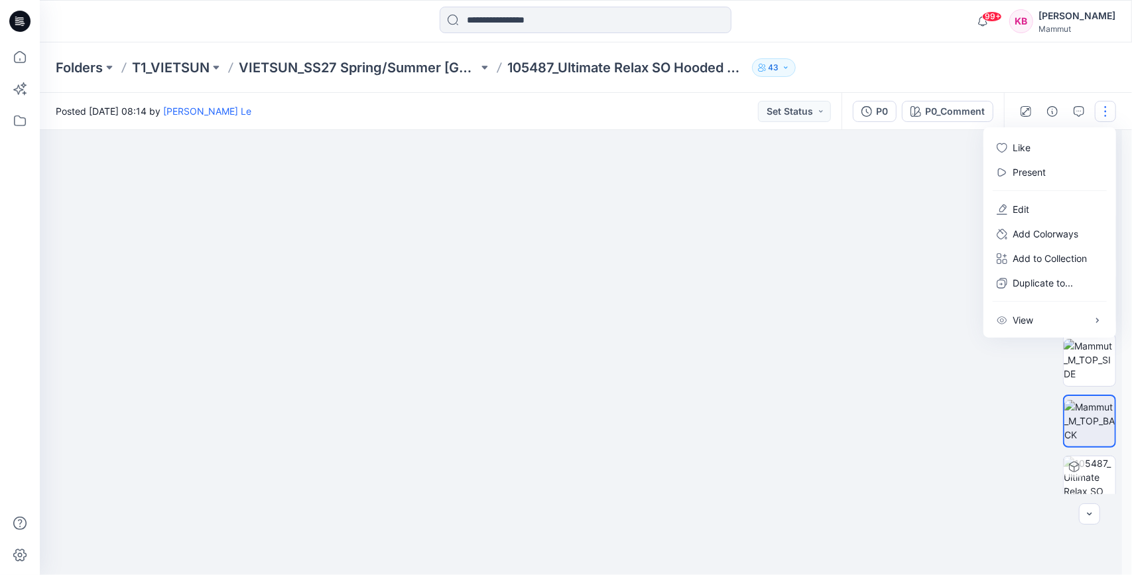
click at [907, 200] on img at bounding box center [581, 215] width 995 height 720
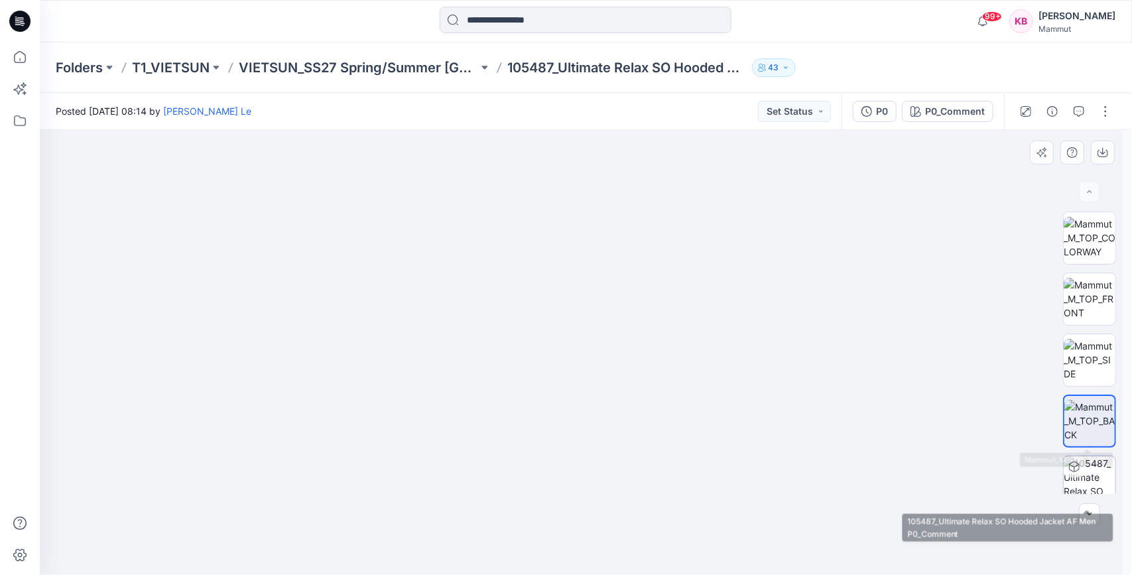
click at [1077, 480] on img at bounding box center [1090, 482] width 52 height 52
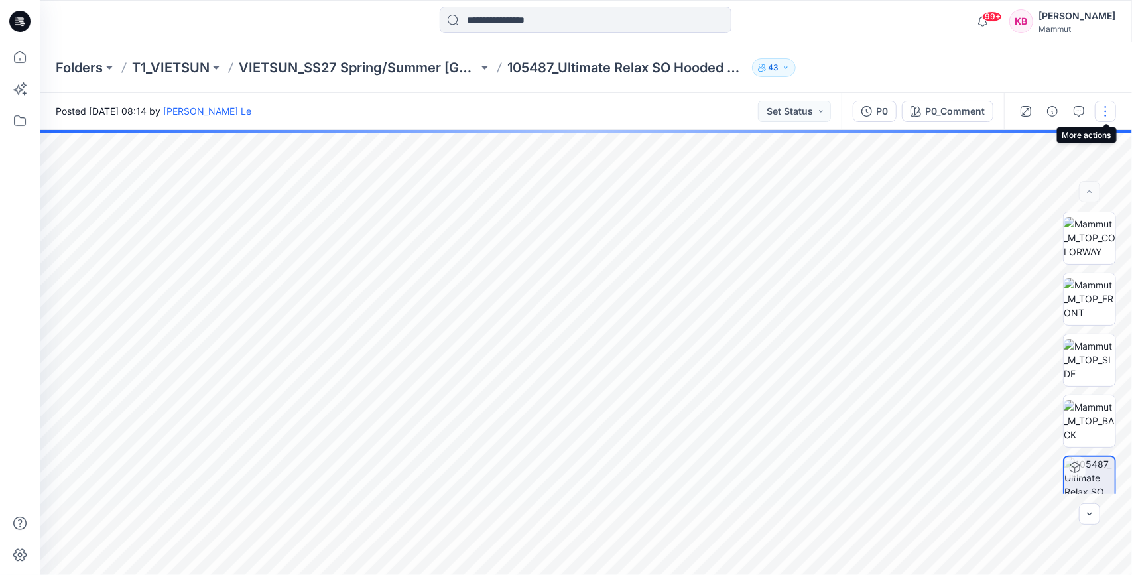
click at [1105, 113] on button "button" at bounding box center [1105, 111] width 21 height 21
click at [1078, 109] on icon "button" at bounding box center [1079, 111] width 11 height 11
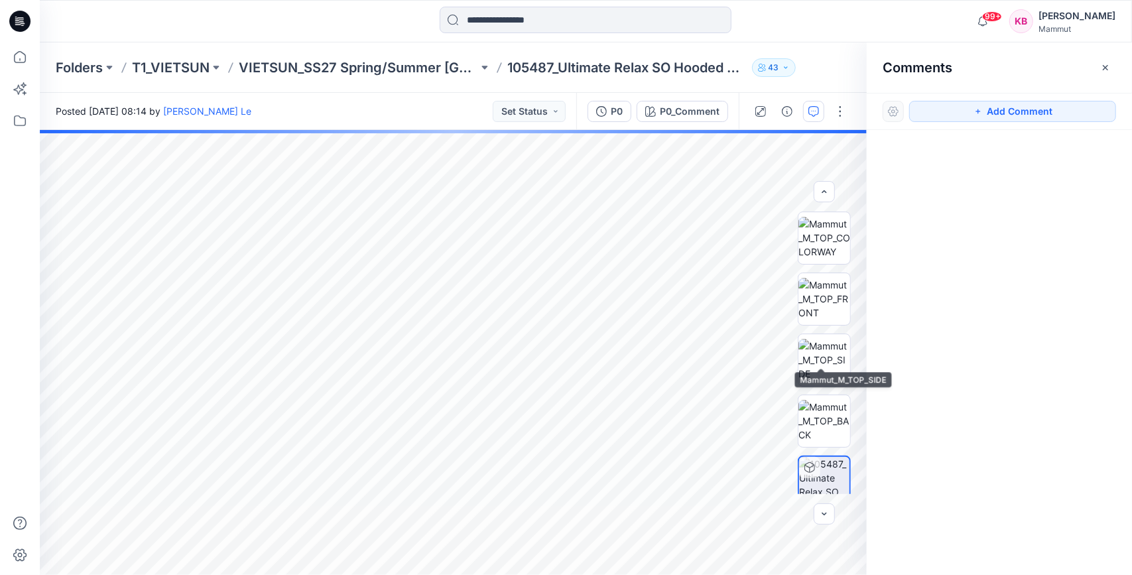
scroll to position [75, 0]
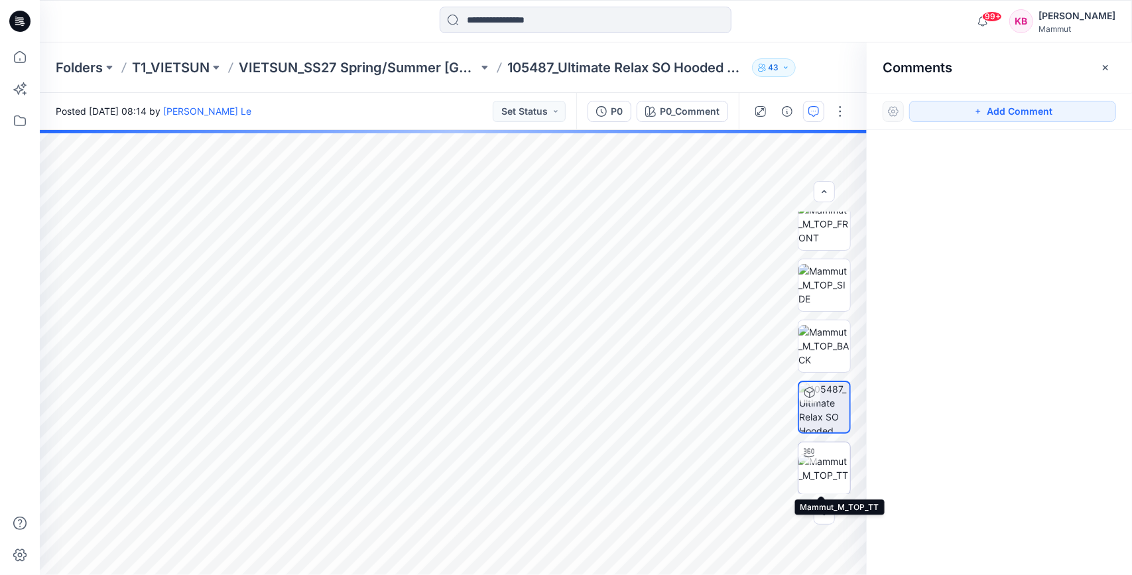
click at [836, 464] on img at bounding box center [825, 468] width 52 height 28
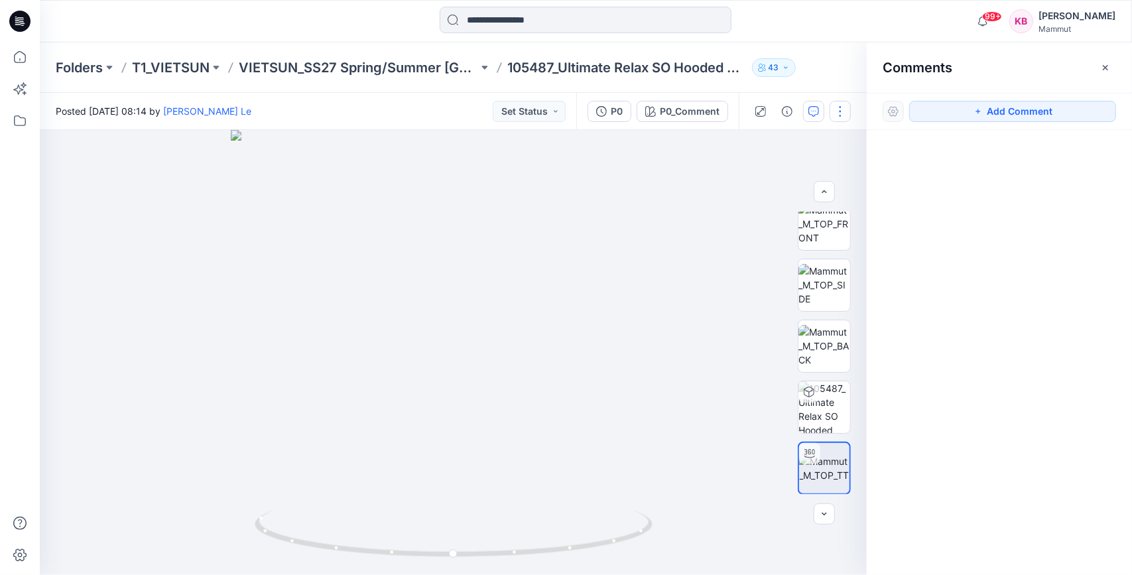
click at [841, 112] on button "button" at bounding box center [840, 111] width 21 height 21
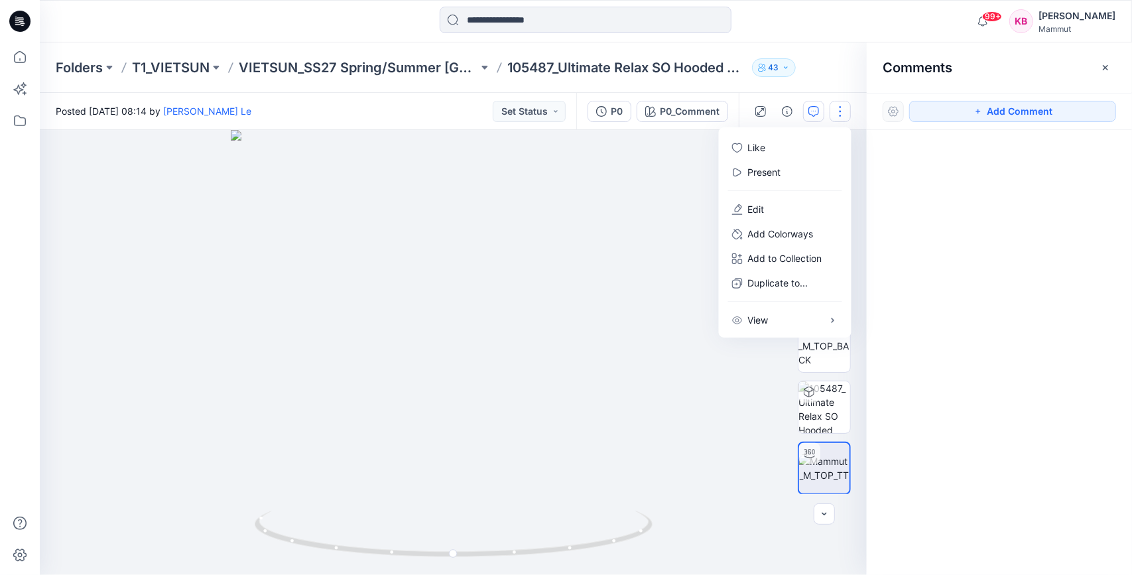
click at [889, 113] on div at bounding box center [893, 111] width 21 height 21
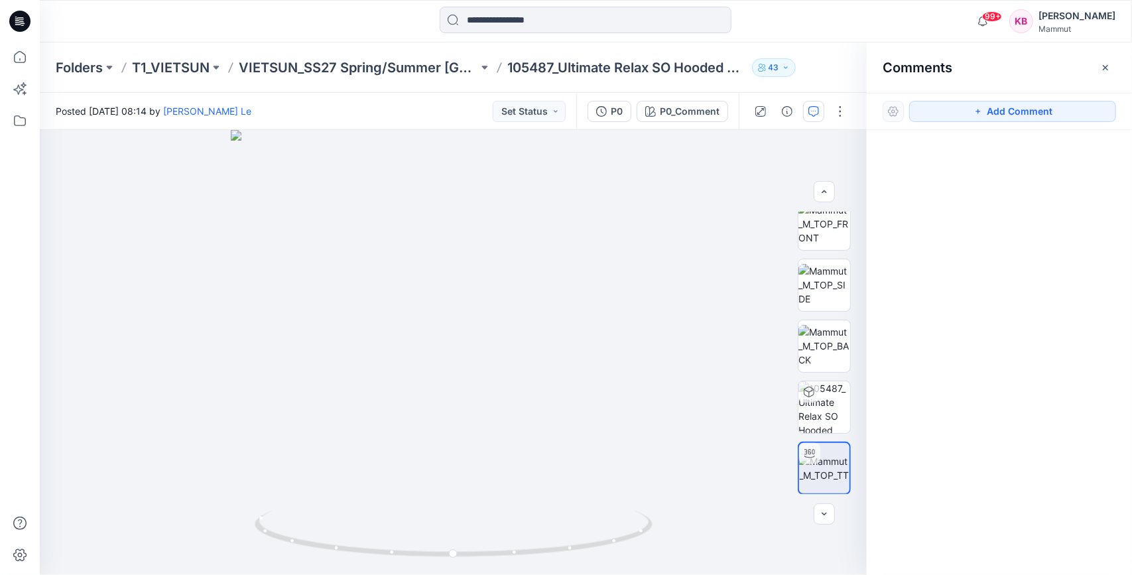
click at [889, 113] on div at bounding box center [893, 111] width 21 height 21
click at [826, 514] on icon "button" at bounding box center [824, 514] width 11 height 11
click at [821, 472] on img at bounding box center [824, 468] width 50 height 28
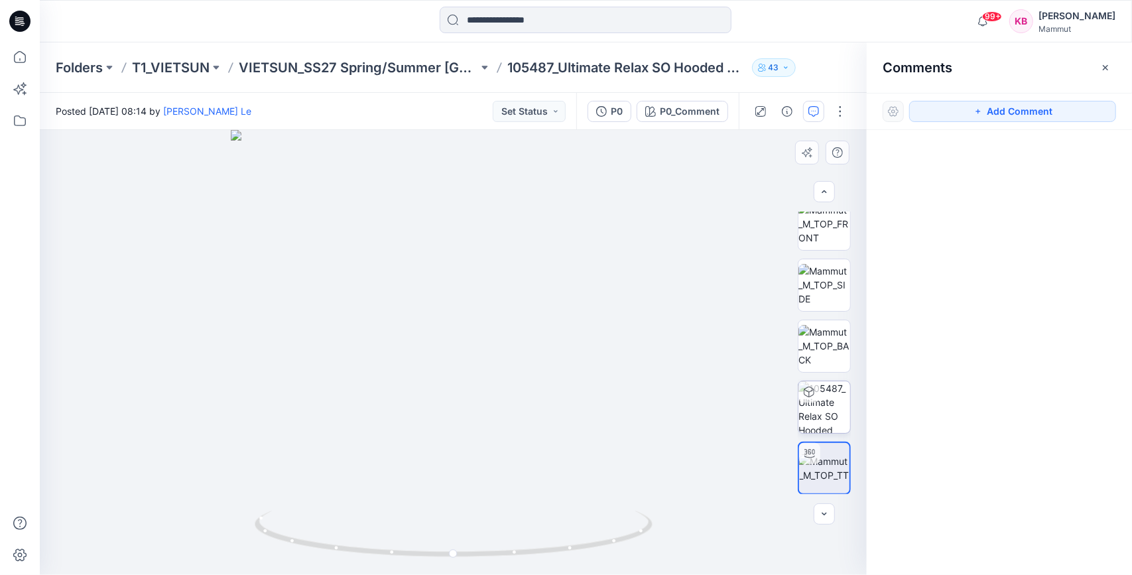
drag, startPoint x: 821, startPoint y: 470, endPoint x: 804, endPoint y: 415, distance: 58.3
drag, startPoint x: 804, startPoint y: 415, endPoint x: 981, endPoint y: 368, distance: 183.1
click at [982, 368] on div at bounding box center [999, 328] width 265 height 396
click at [830, 409] on img at bounding box center [825, 407] width 52 height 52
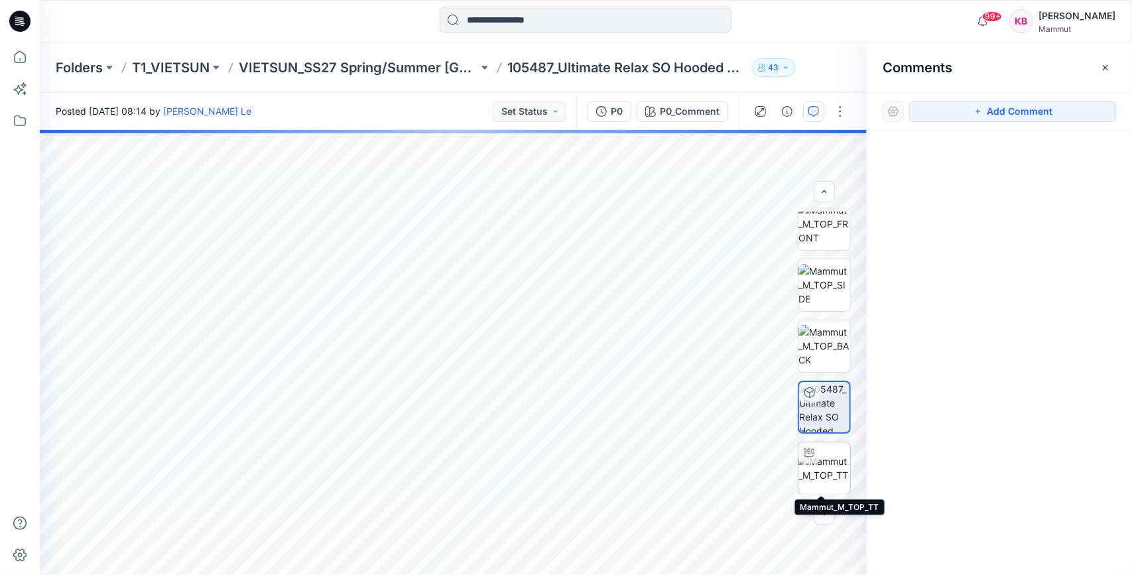
click at [822, 454] on img at bounding box center [825, 468] width 52 height 28
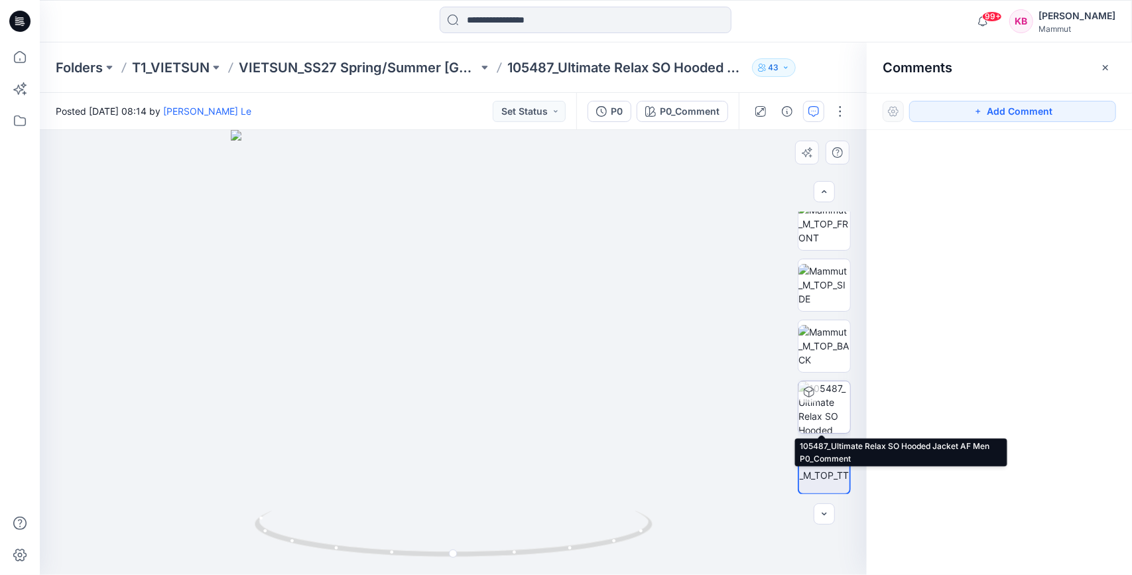
click at [824, 391] on img at bounding box center [825, 407] width 52 height 52
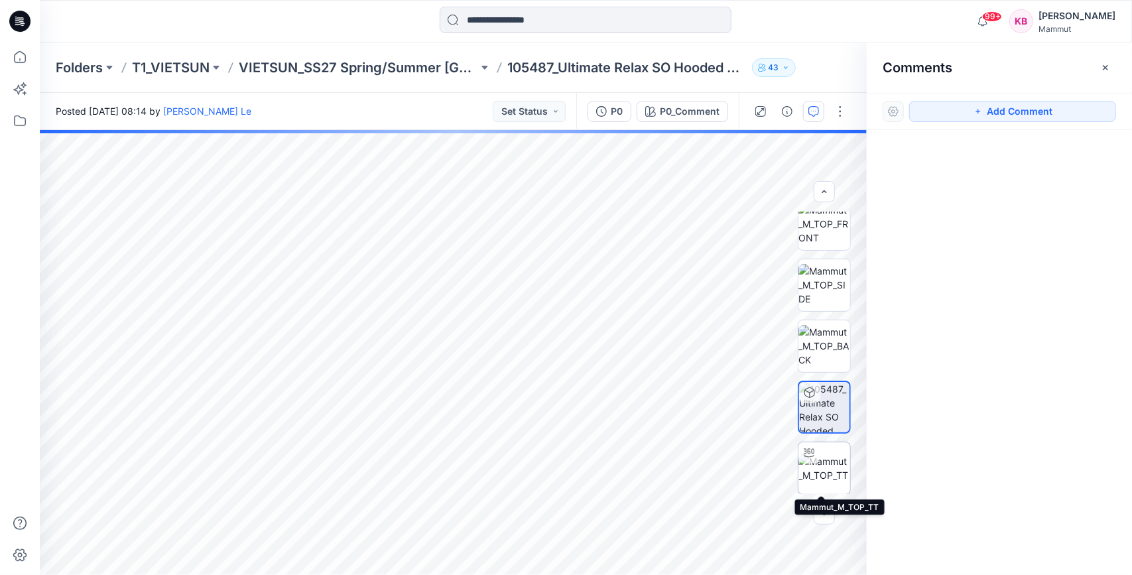
click at [825, 462] on img at bounding box center [825, 468] width 52 height 28
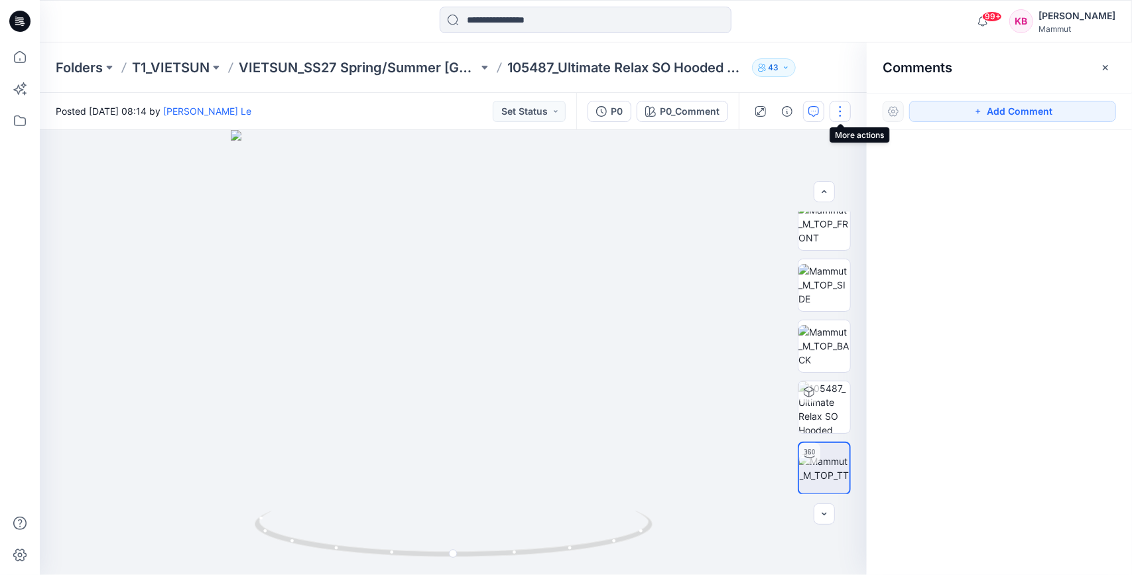
click at [842, 108] on button "button" at bounding box center [840, 111] width 21 height 21
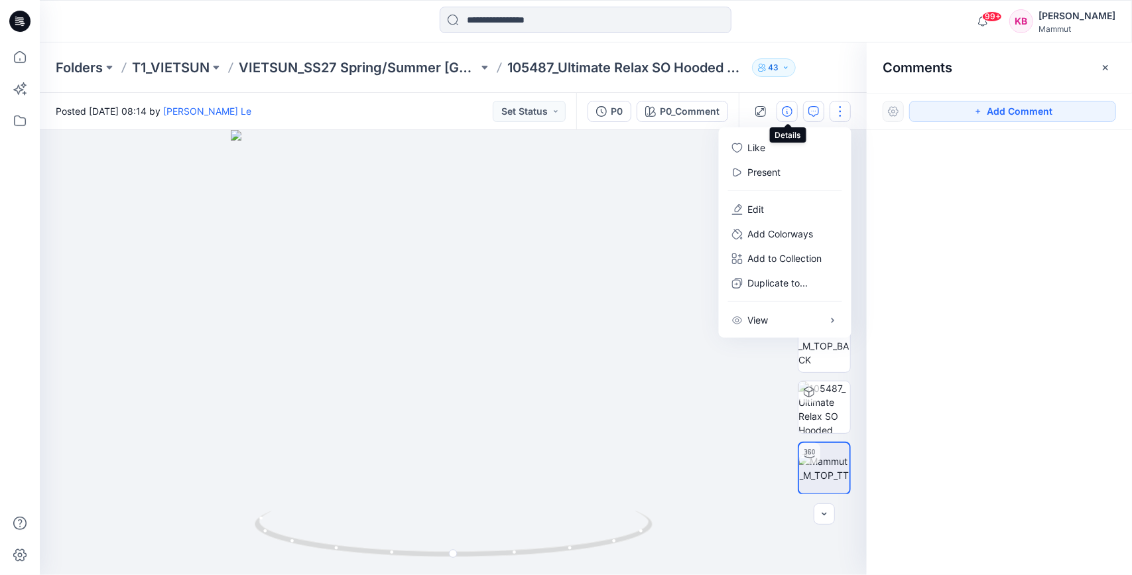
click at [791, 111] on icon "button" at bounding box center [787, 111] width 11 height 11
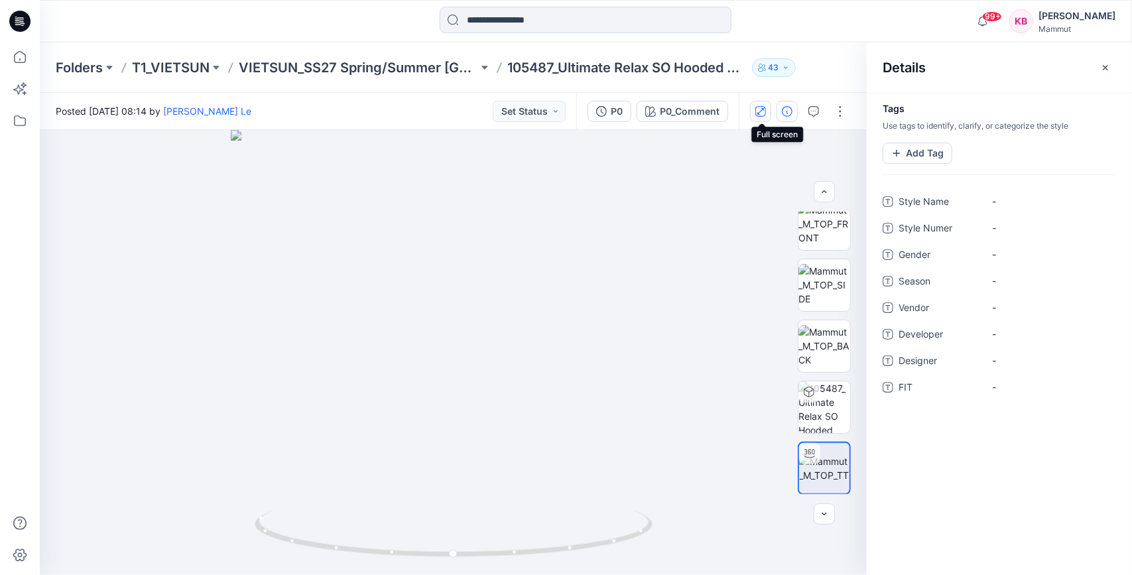
click at [762, 111] on icon "button" at bounding box center [760, 111] width 11 height 11
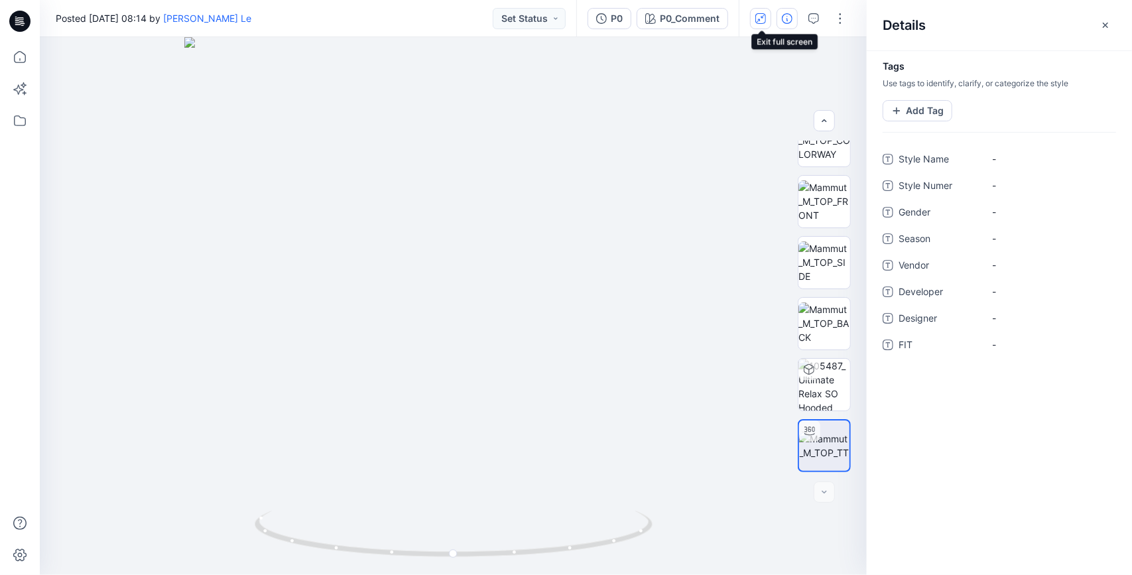
scroll to position [27, 0]
click at [766, 16] on icon "button" at bounding box center [760, 18] width 11 height 11
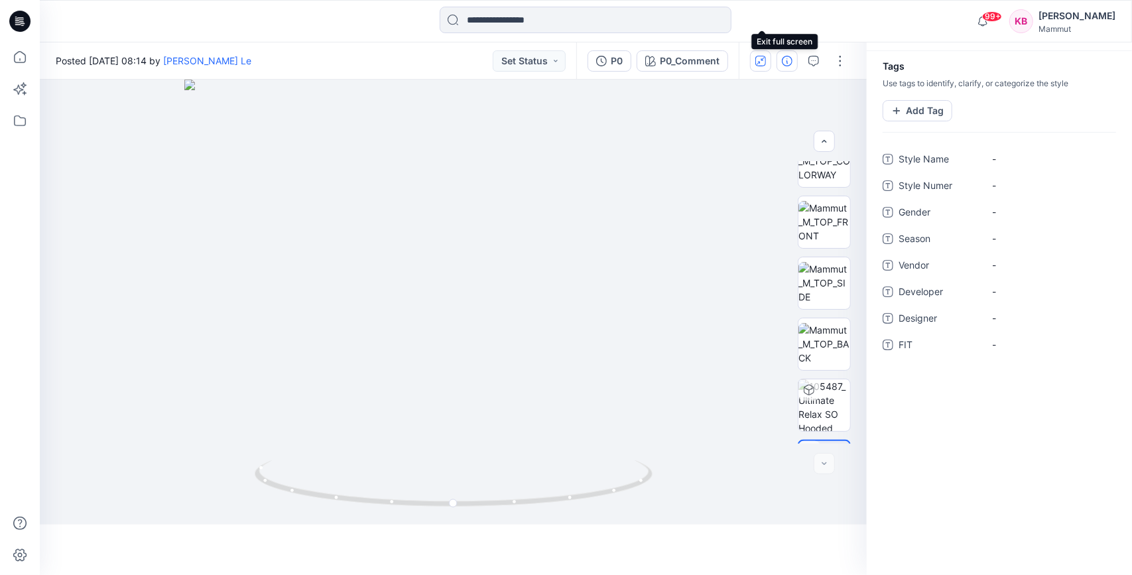
scroll to position [75, 0]
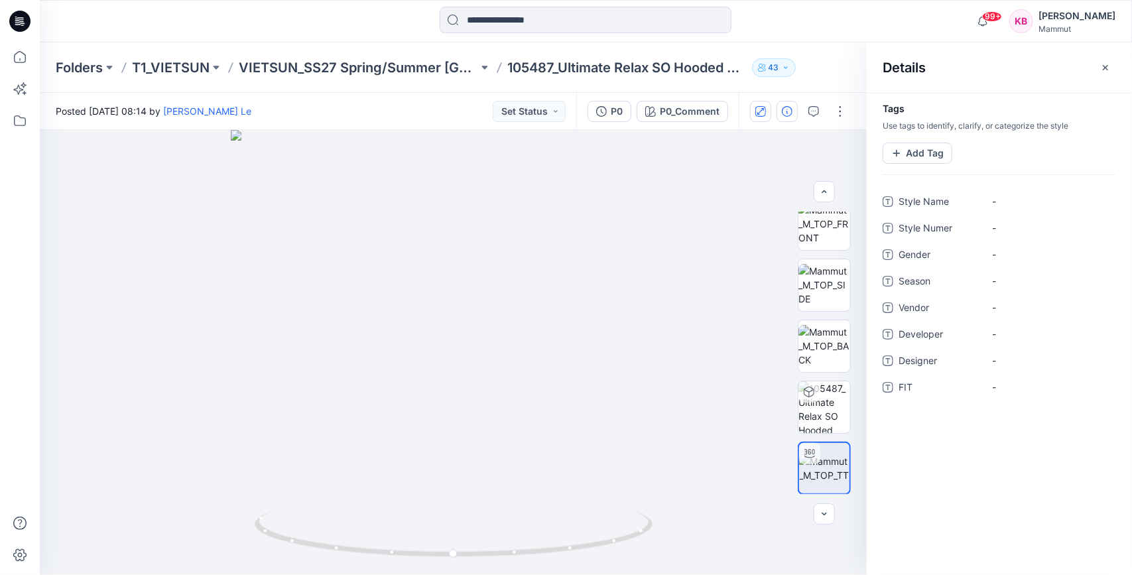
click at [789, 69] on icon "button" at bounding box center [786, 68] width 8 height 8
click at [374, 153] on div at bounding box center [453, 352] width 827 height 445
click at [844, 111] on button "button" at bounding box center [840, 111] width 21 height 21
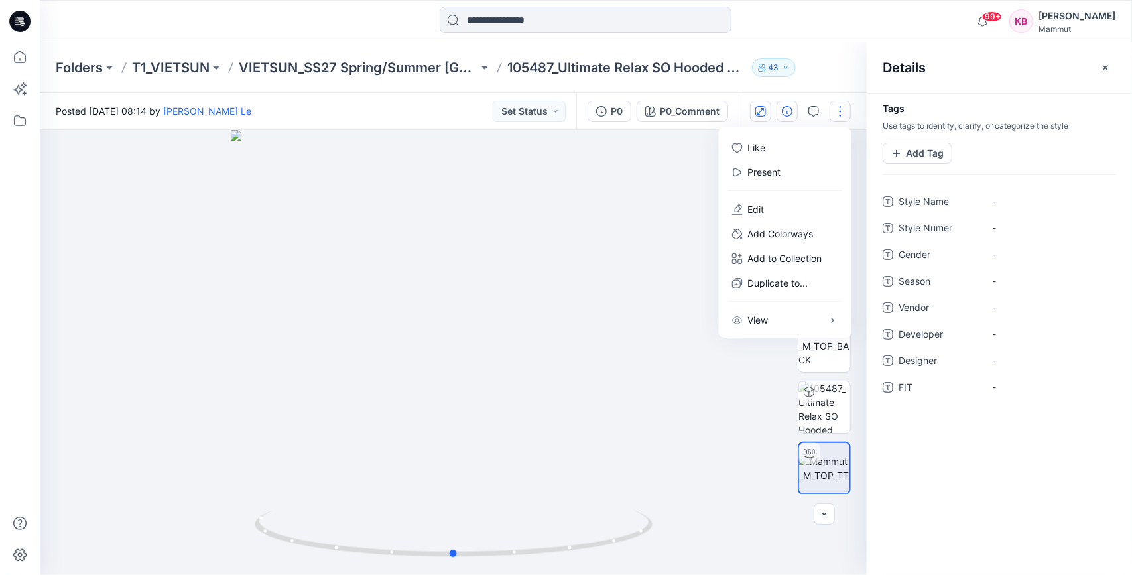
click at [541, 226] on div at bounding box center [453, 352] width 827 height 445
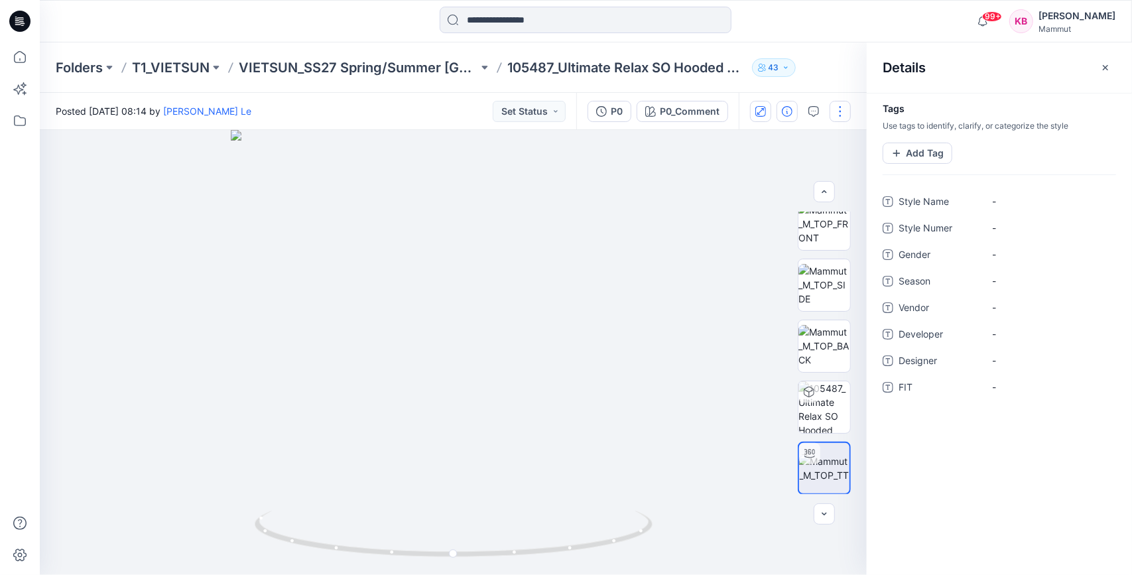
click at [839, 109] on button "button" at bounding box center [840, 111] width 21 height 21
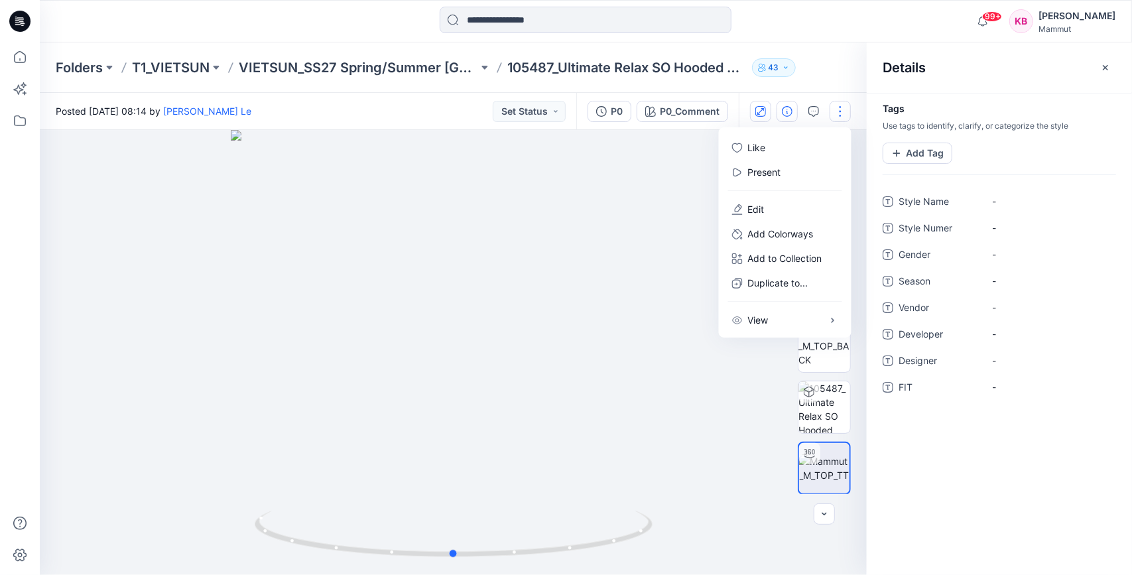
click at [661, 186] on div at bounding box center [453, 352] width 827 height 445
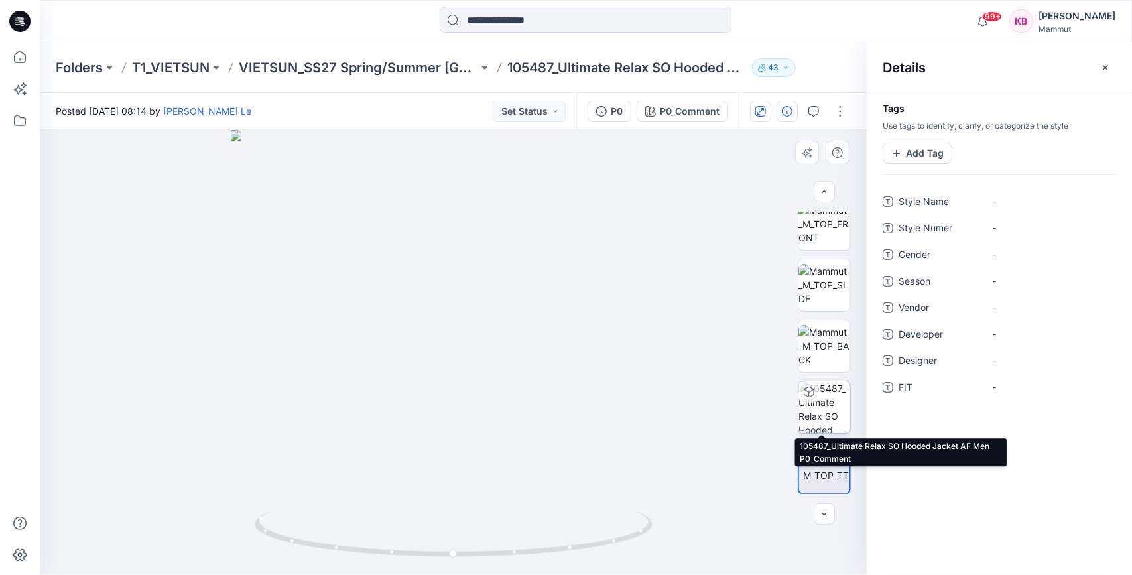
click at [832, 417] on img at bounding box center [825, 407] width 52 height 52
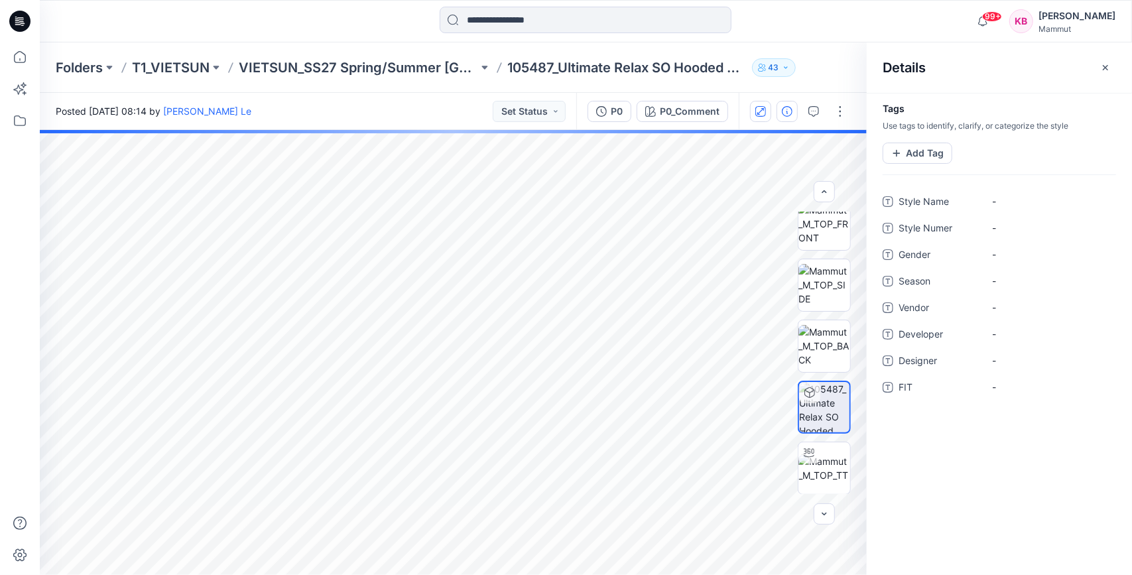
drag, startPoint x: 807, startPoint y: 388, endPoint x: 967, endPoint y: 454, distance: 173.7
click at [967, 454] on div "Tags Use tags to identify, clarify, or categorize the style Add Tag Style Name …" at bounding box center [999, 334] width 265 height 482
click at [839, 111] on button "button" at bounding box center [840, 111] width 21 height 21
click at [556, 114] on button "Set Status" at bounding box center [529, 111] width 73 height 21
click at [995, 72] on div "Details" at bounding box center [999, 67] width 265 height 50
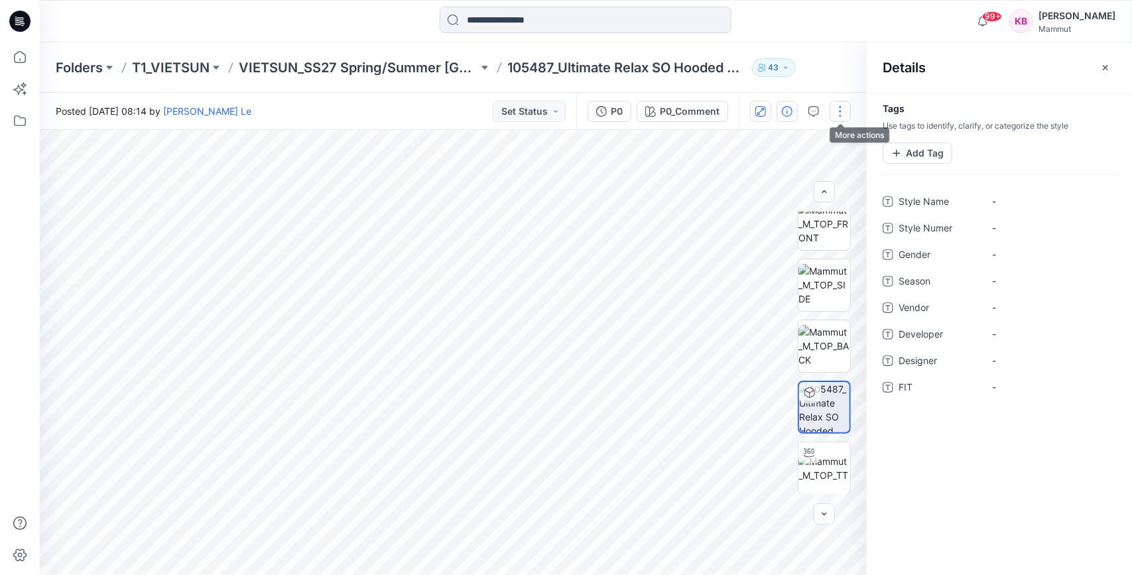
click at [839, 107] on button "button" at bounding box center [840, 111] width 21 height 21
